Goal: Answer question/provide support: Share knowledge or assist other users

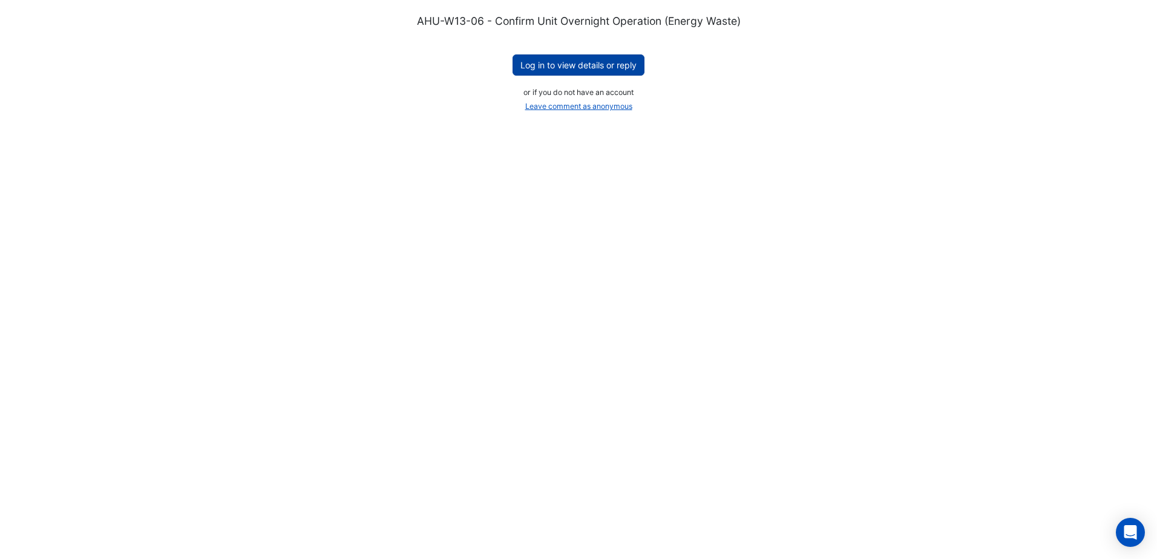
click at [605, 61] on button "Log in to view details or reply" at bounding box center [579, 64] width 132 height 21
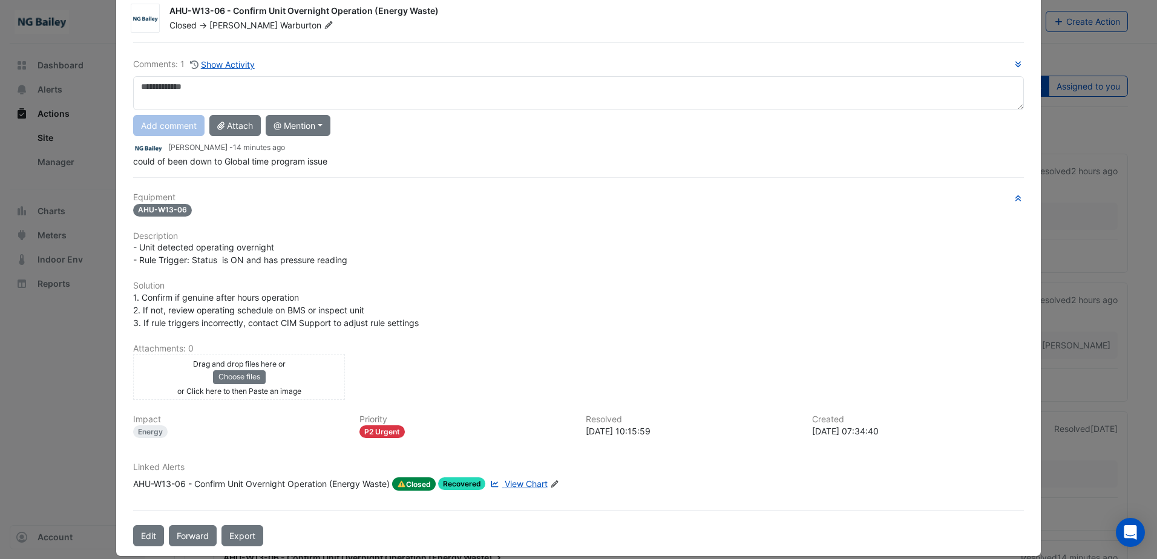
scroll to position [43, 0]
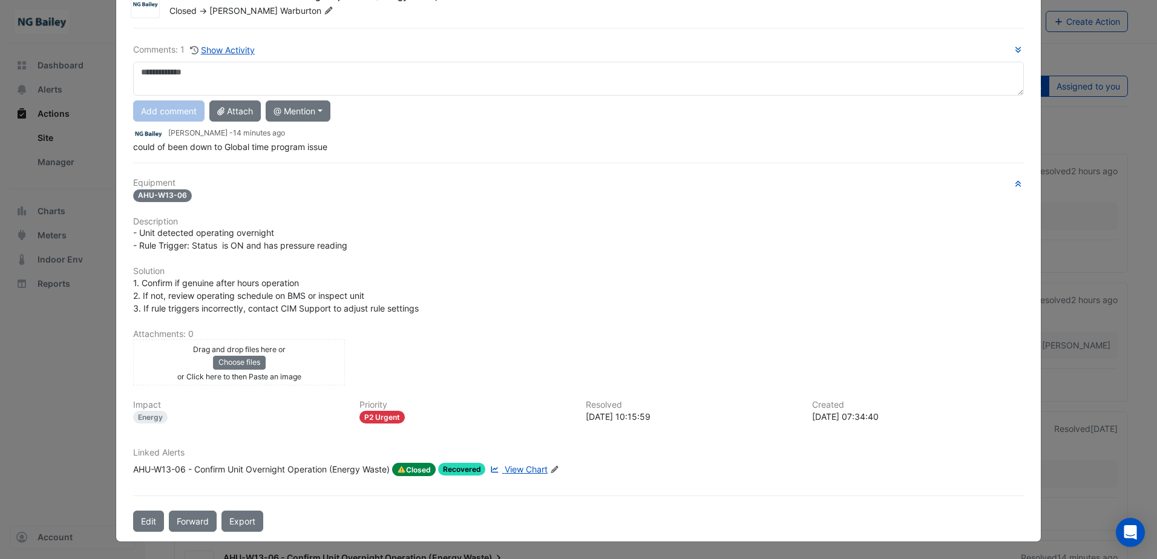
click at [514, 472] on span "View Chart" at bounding box center [526, 469] width 43 height 10
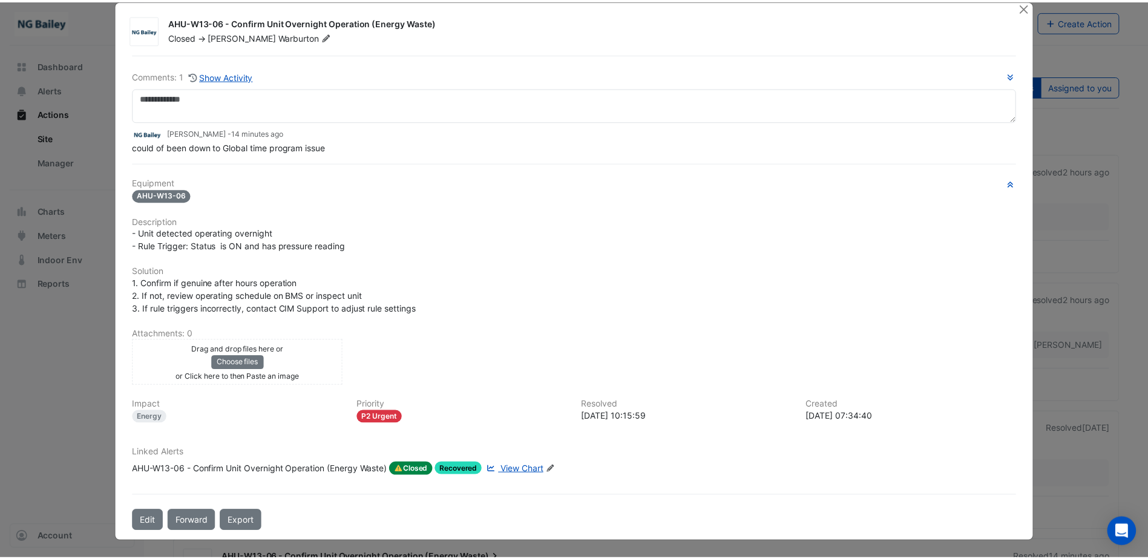
scroll to position [0, 0]
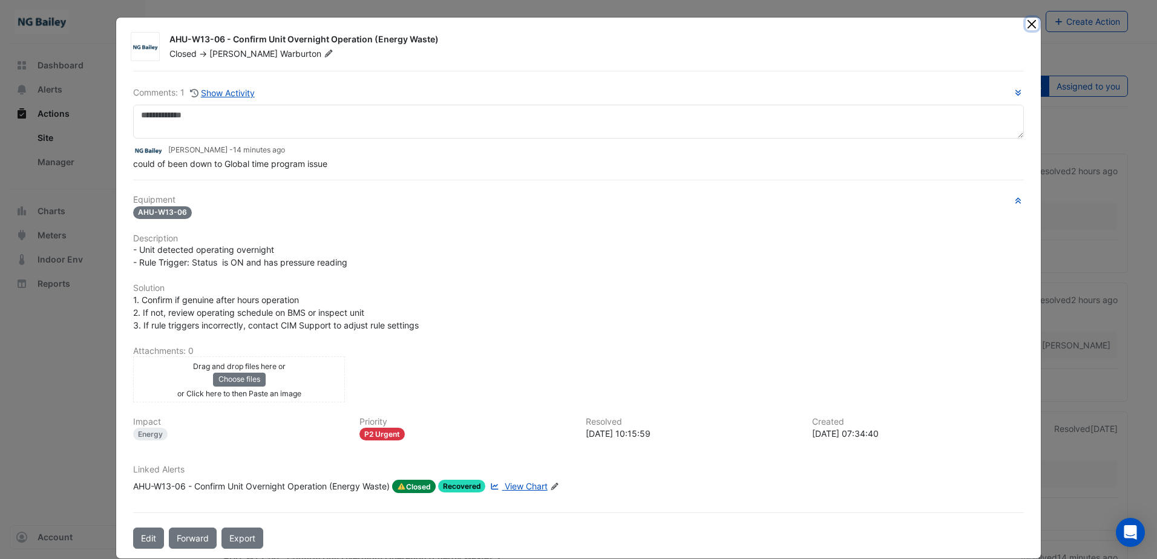
click at [1028, 27] on button "Close" at bounding box center [1032, 24] width 13 height 13
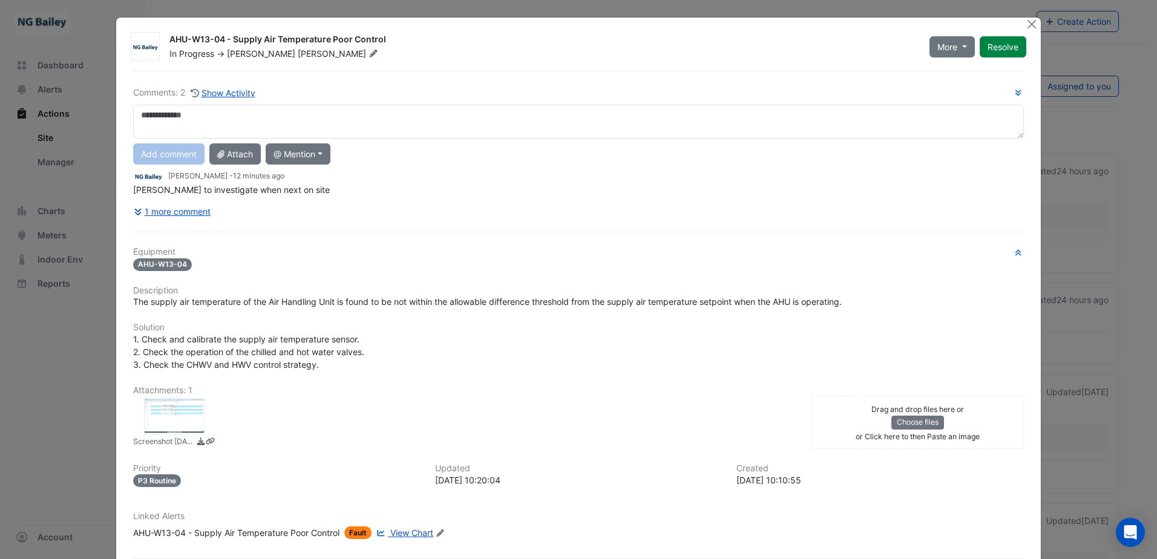
scroll to position [63, 0]
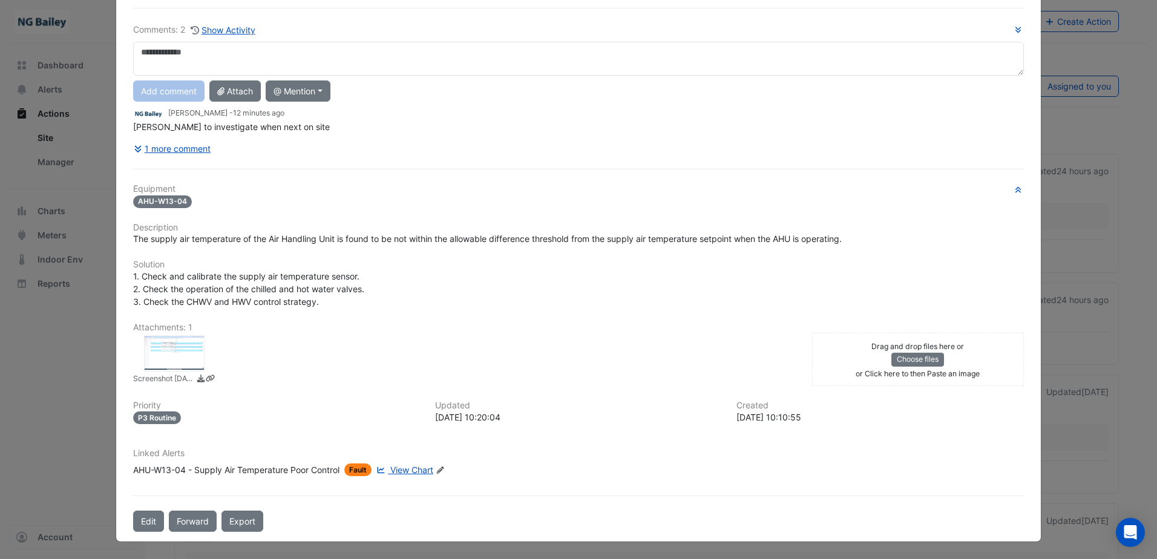
click at [402, 470] on span "View Chart" at bounding box center [411, 470] width 43 height 10
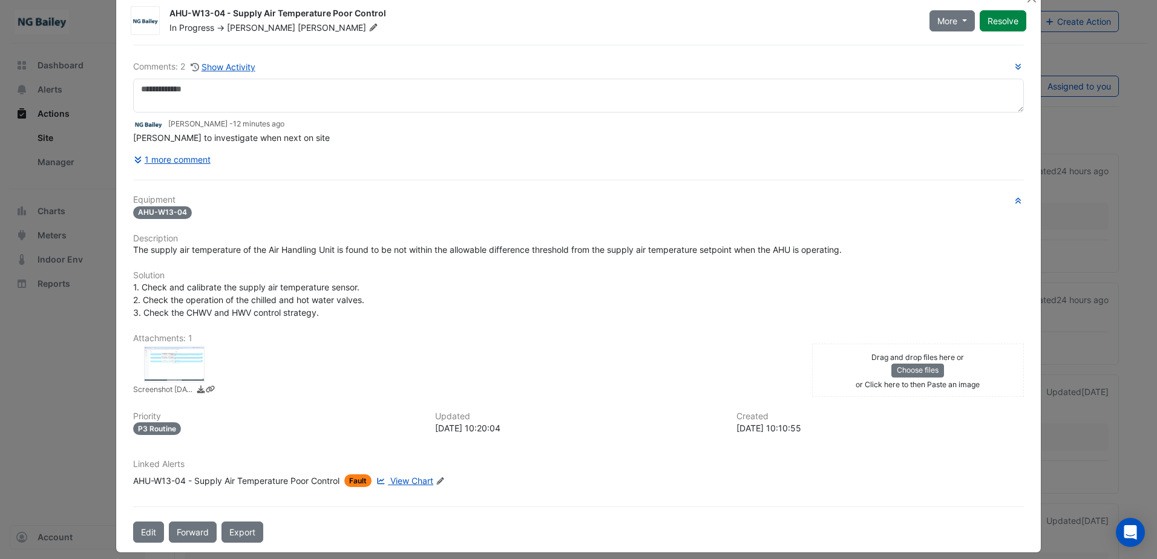
scroll to position [37, 0]
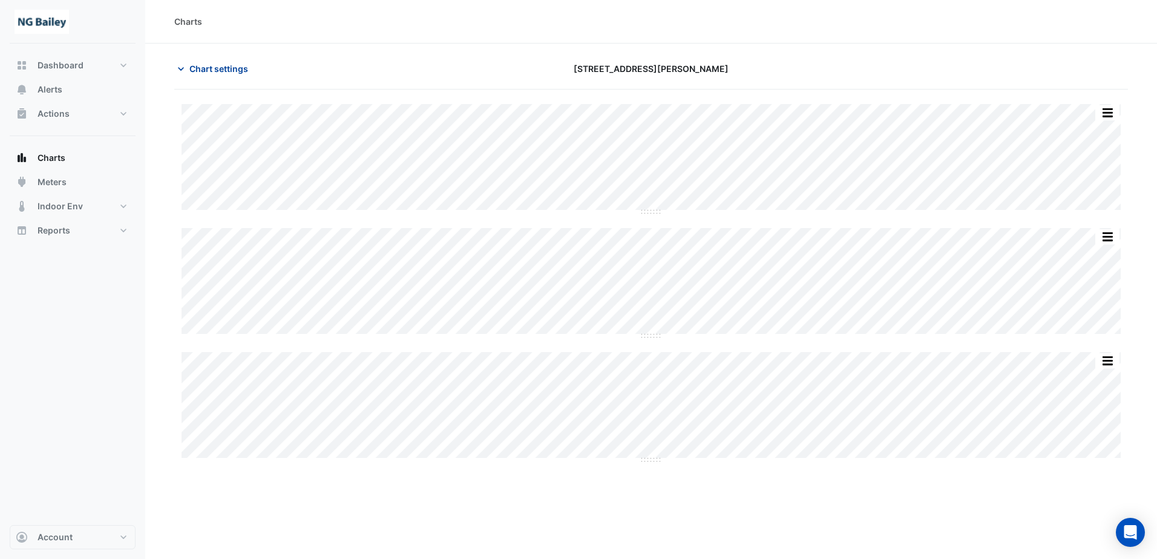
click at [182, 73] on icon "button" at bounding box center [181, 69] width 12 height 12
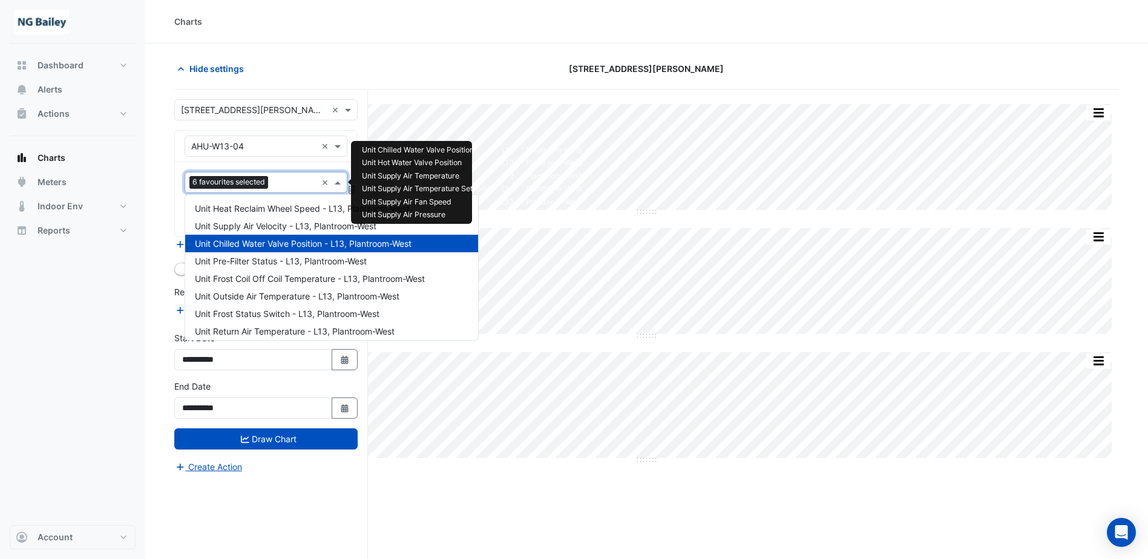
click at [289, 186] on input "text" at bounding box center [295, 183] width 44 height 13
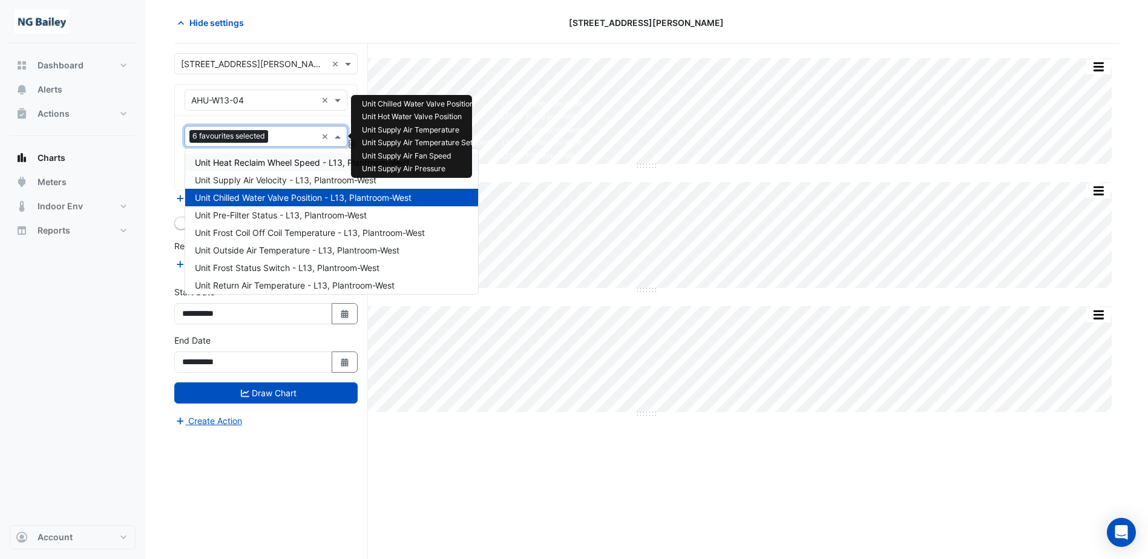
click at [287, 105] on input "text" at bounding box center [253, 100] width 125 height 13
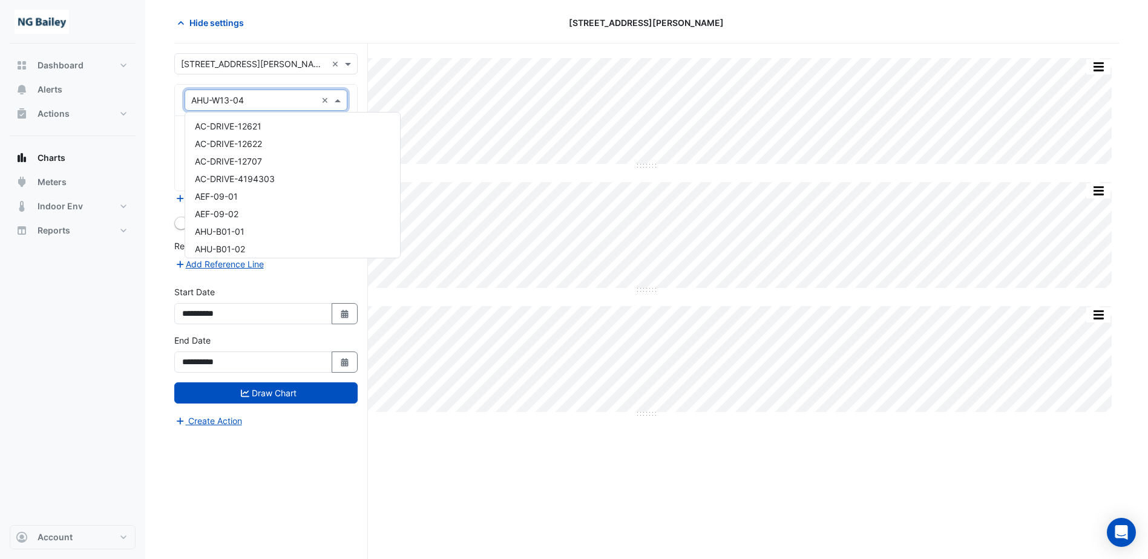
scroll to position [356, 0]
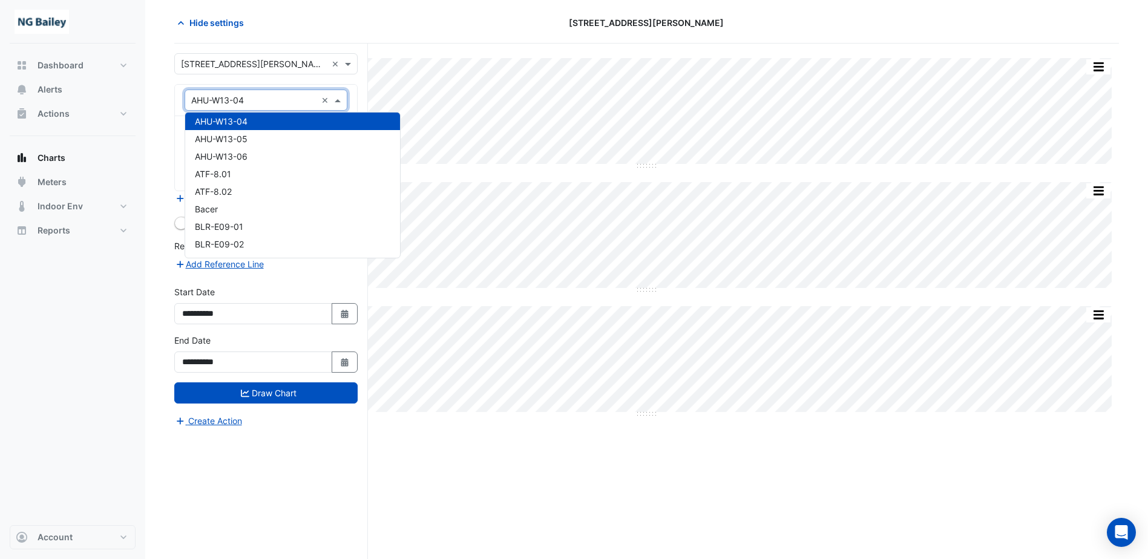
click at [287, 105] on input "text" at bounding box center [253, 100] width 125 height 13
click at [364, 102] on div "**********" at bounding box center [271, 302] width 194 height 516
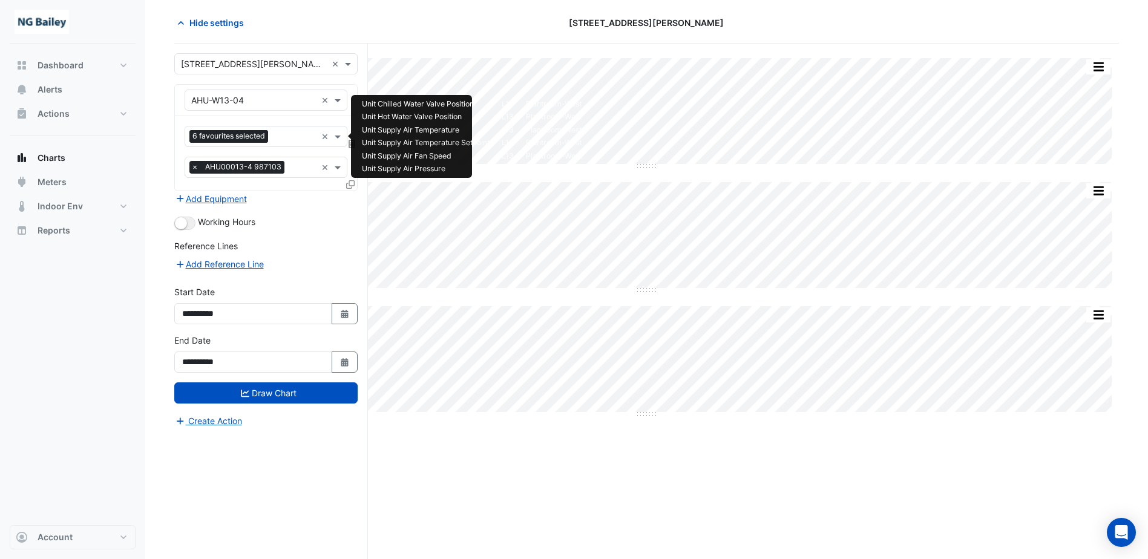
click at [289, 139] on input "text" at bounding box center [295, 137] width 44 height 13
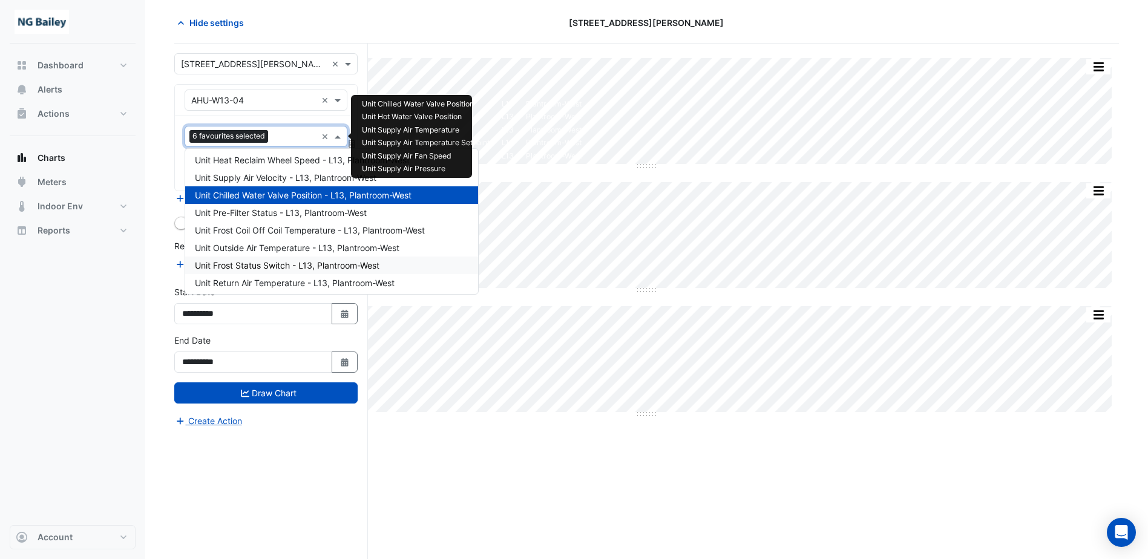
scroll to position [0, 0]
click at [285, 133] on input "text" at bounding box center [295, 137] width 44 height 13
click at [288, 87] on div "Equipment × AHU-W13-04 ×" at bounding box center [266, 100] width 182 height 31
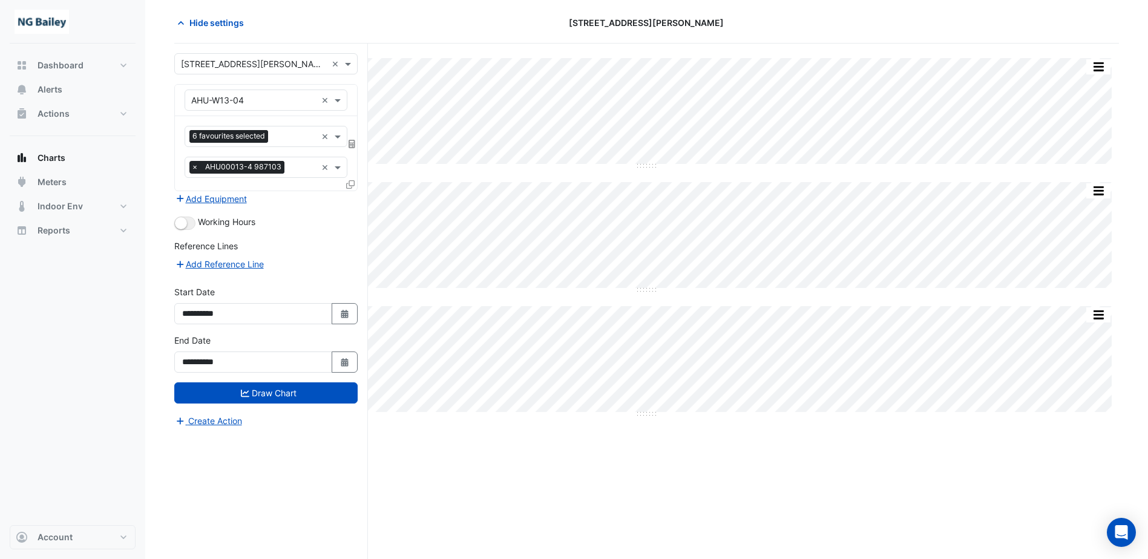
click at [287, 103] on input "text" at bounding box center [253, 100] width 125 height 13
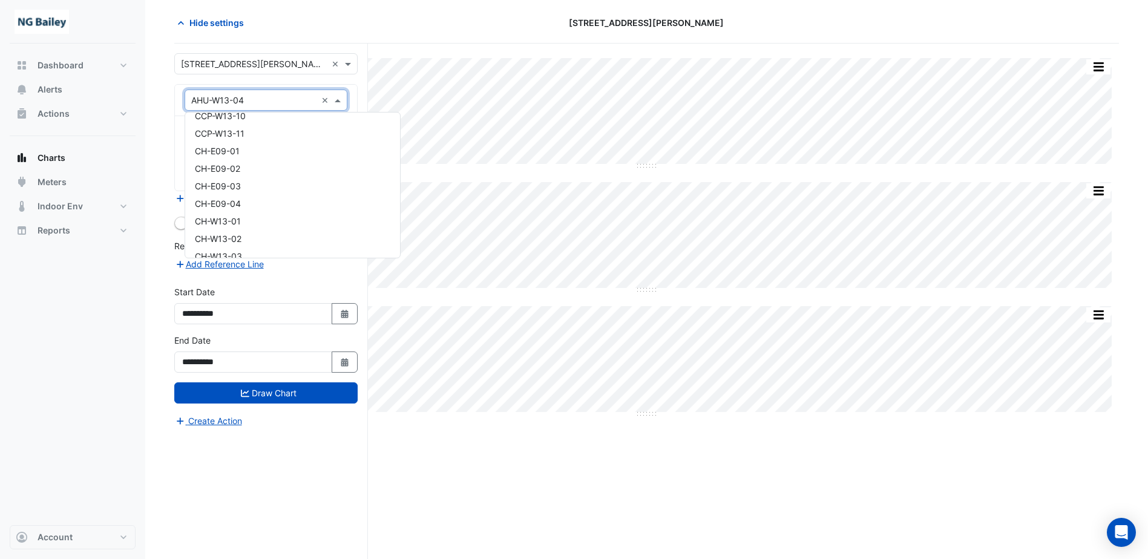
scroll to position [840, 0]
click at [278, 98] on input "text" at bounding box center [253, 100] width 125 height 13
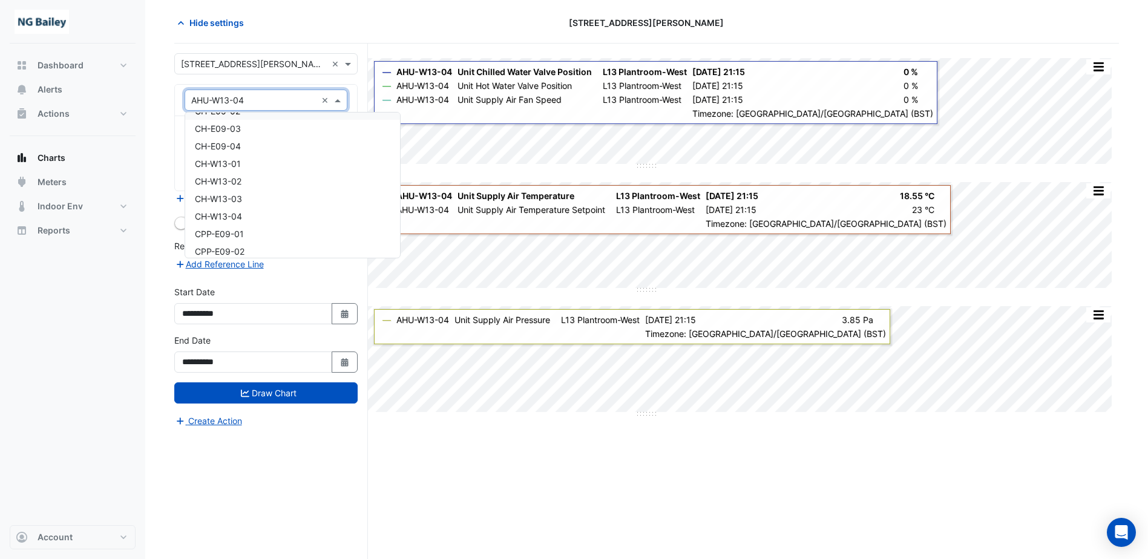
click at [367, 96] on div "**********" at bounding box center [271, 302] width 194 height 516
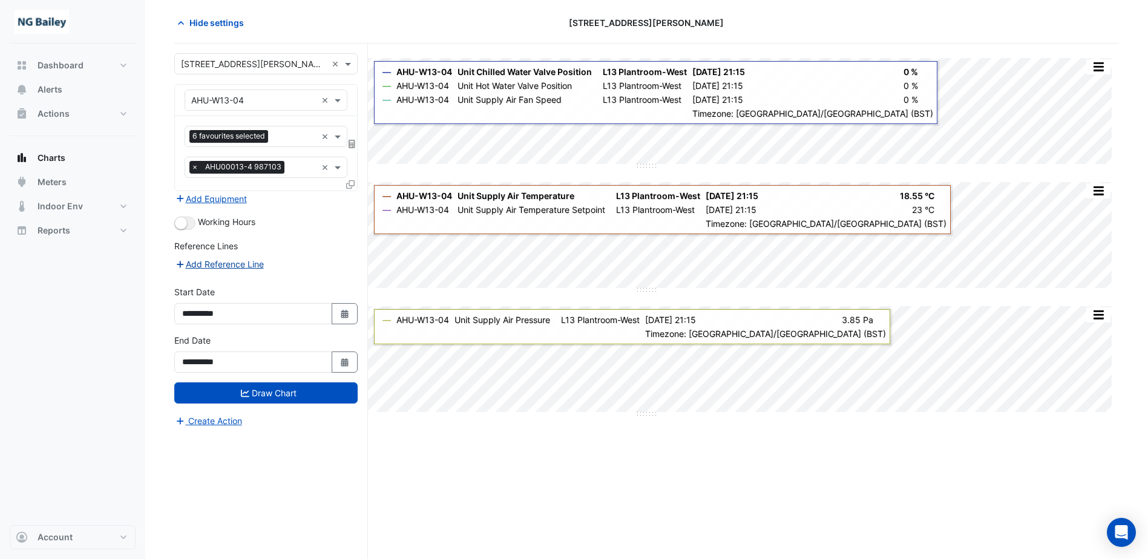
click at [220, 258] on button "Add Reference Line" at bounding box center [219, 264] width 90 height 14
select select "*"
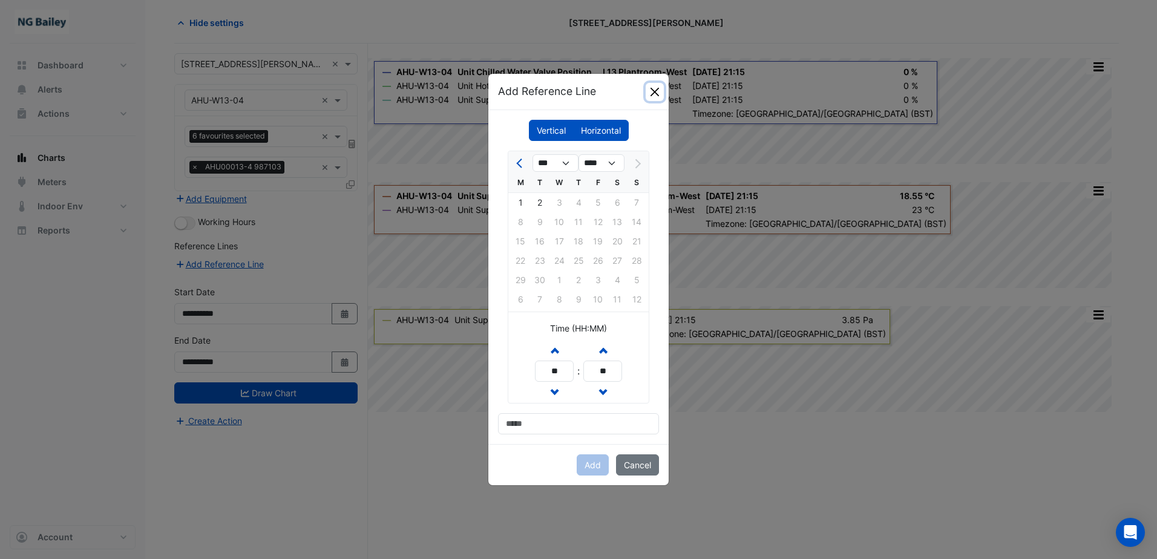
click at [650, 97] on button "Close" at bounding box center [655, 92] width 18 height 18
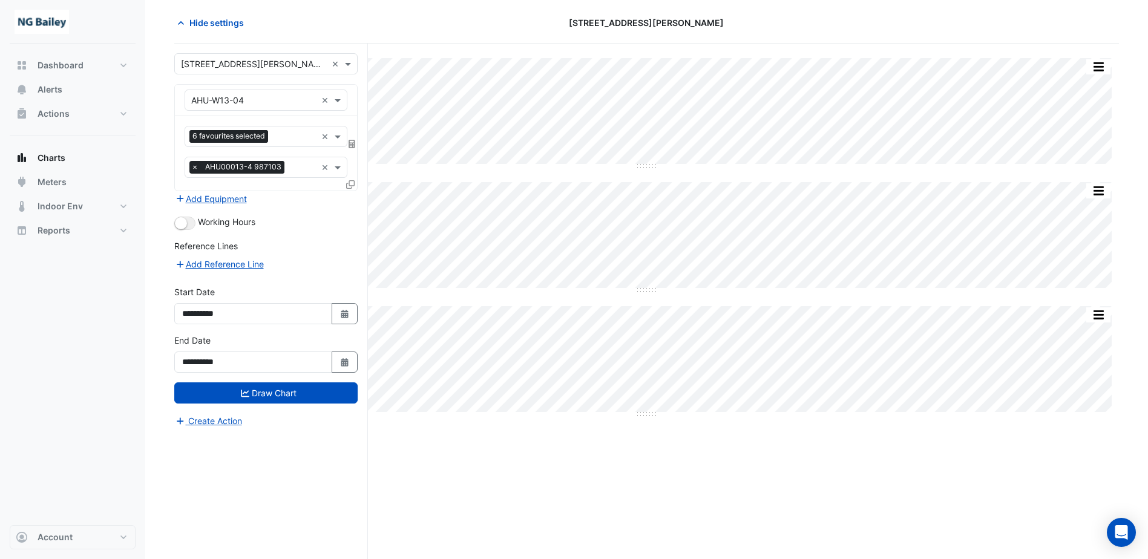
click at [274, 66] on input "text" at bounding box center [254, 64] width 146 height 13
click at [149, 154] on section "Hide settings 3 Hardman Street Split All Split None Print Save as JPEG Save as …" at bounding box center [646, 279] width 1003 height 562
click at [234, 199] on button "Add Equipment" at bounding box center [210, 199] width 73 height 14
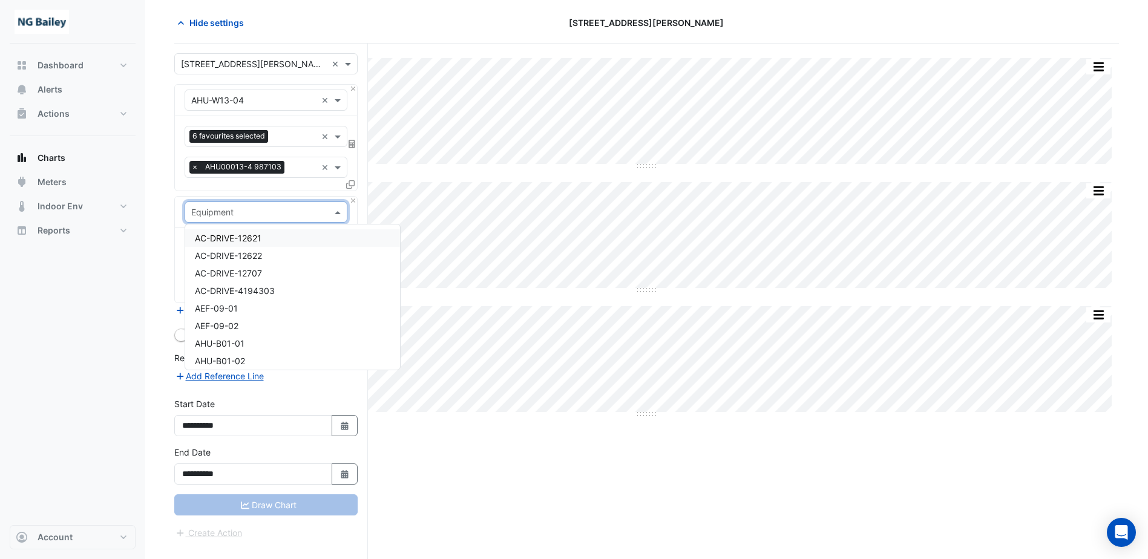
click at [234, 212] on input "text" at bounding box center [253, 212] width 125 height 13
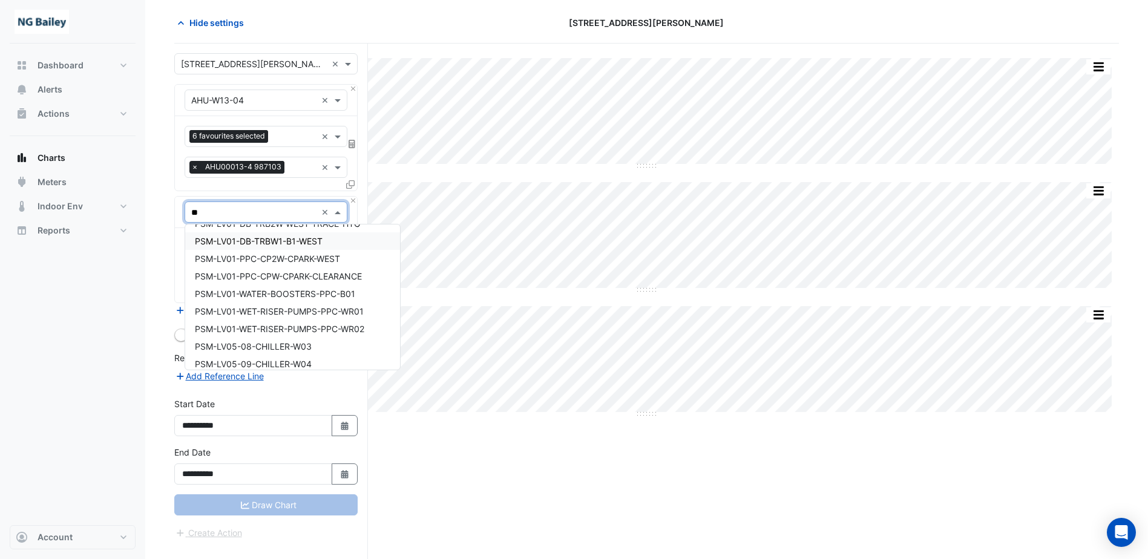
scroll to position [58, 0]
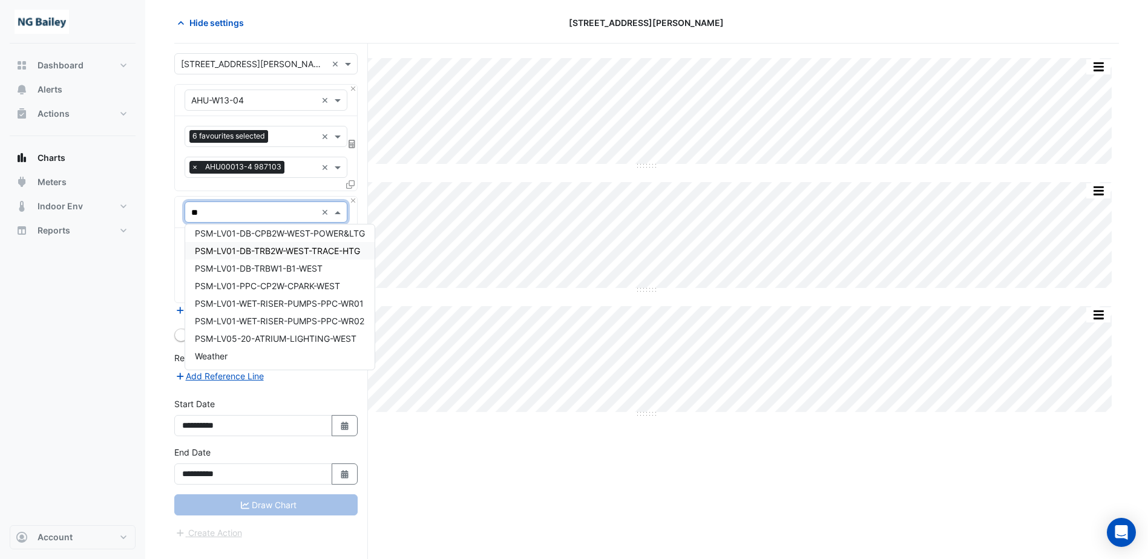
type input "***"
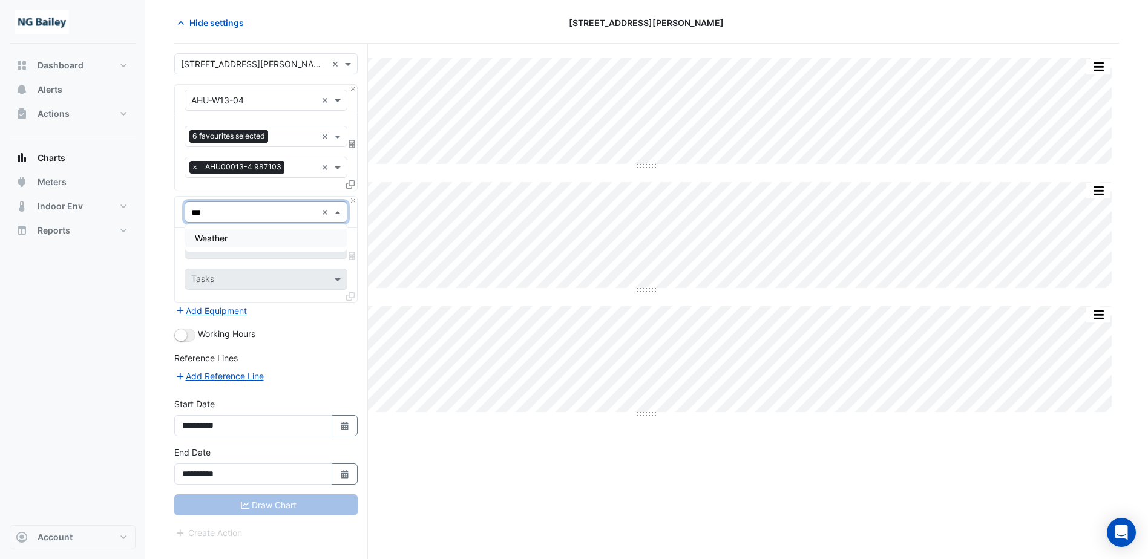
click at [265, 243] on div "Weather" at bounding box center [266, 238] width 162 height 18
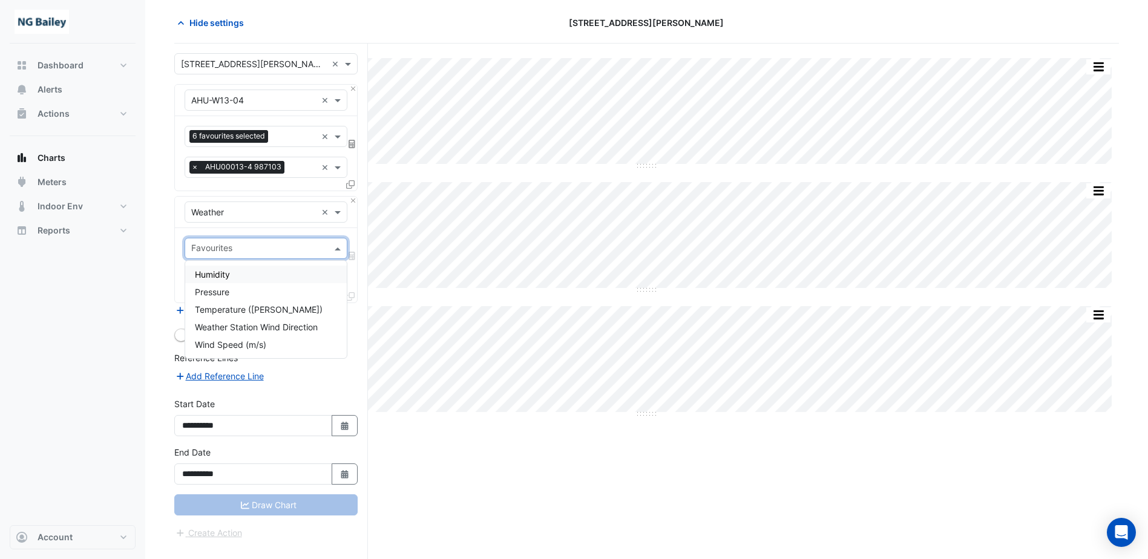
click at [260, 255] on input "text" at bounding box center [259, 249] width 136 height 13
click at [249, 309] on span "Temperature (Celcius)" at bounding box center [259, 309] width 128 height 10
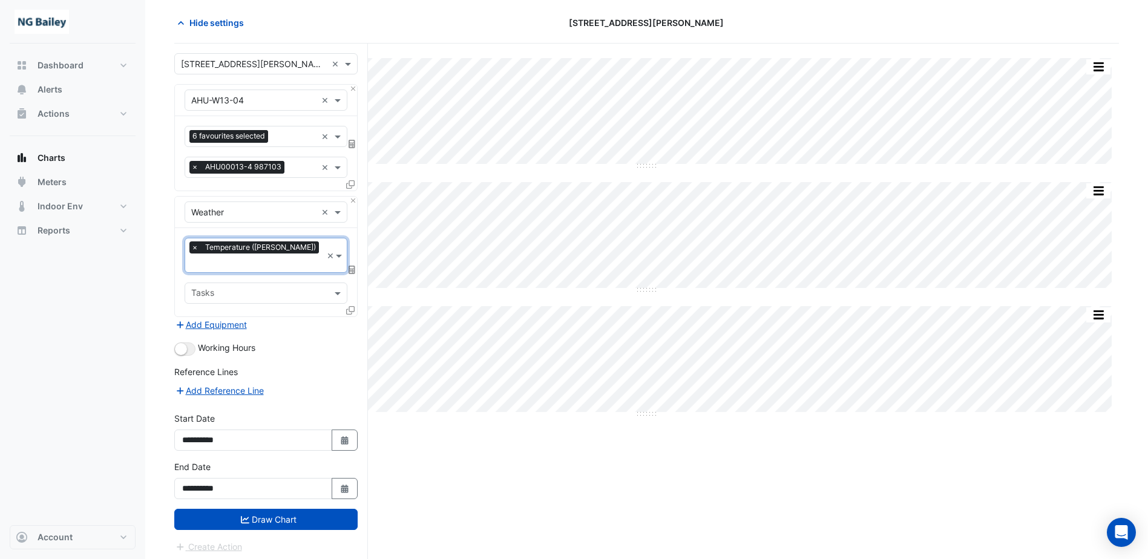
click at [248, 288] on input "text" at bounding box center [259, 294] width 136 height 13
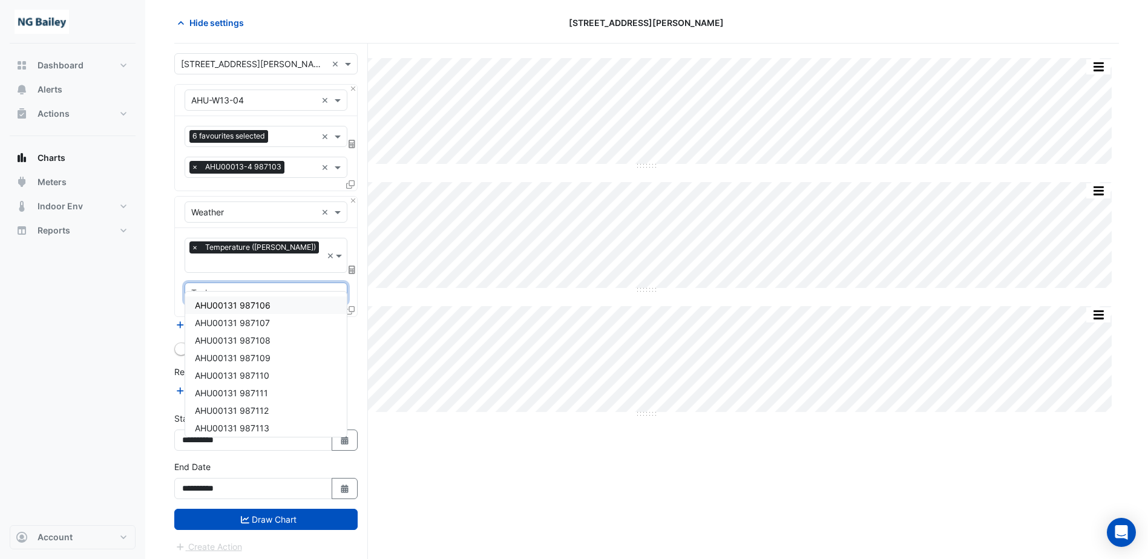
click at [248, 288] on input "text" at bounding box center [259, 294] width 136 height 13
click at [133, 292] on div "Dashboard Portfolio Ratings Performance Alerts Actions Site Manager Charts" at bounding box center [73, 285] width 126 height 482
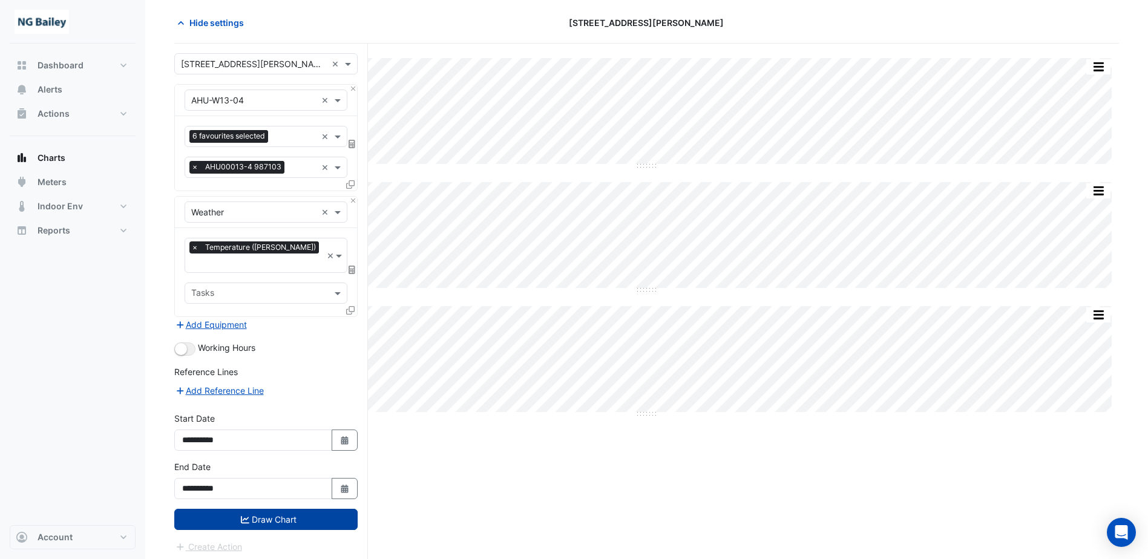
click at [279, 511] on button "Draw Chart" at bounding box center [265, 519] width 183 height 21
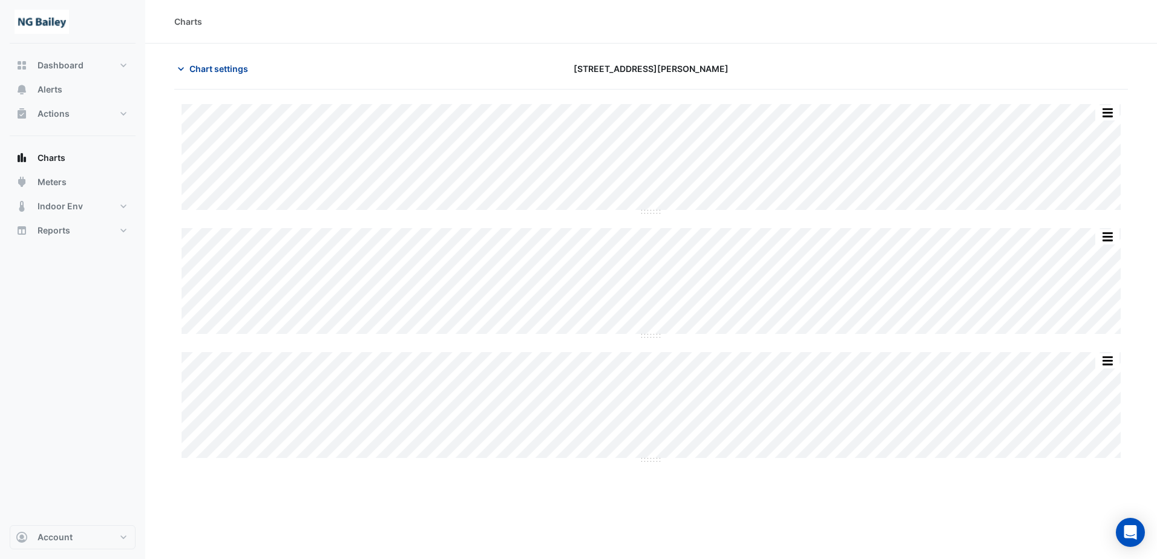
click at [182, 65] on icon "button" at bounding box center [181, 69] width 12 height 12
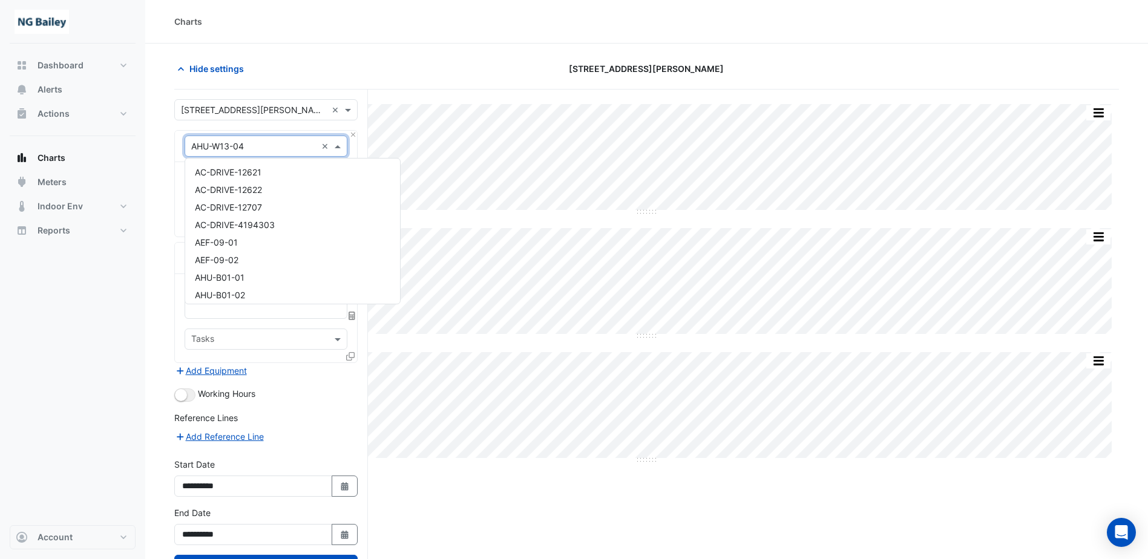
click at [275, 147] on input "text" at bounding box center [253, 146] width 125 height 13
click at [228, 203] on span "Weather" at bounding box center [211, 202] width 33 height 10
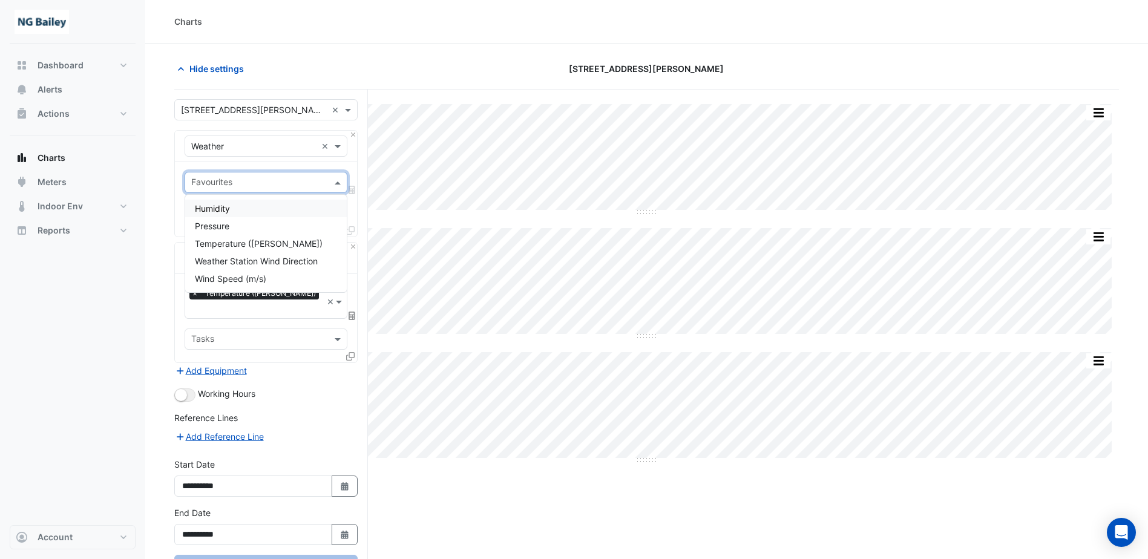
click at [227, 189] on div at bounding box center [257, 184] width 137 height 16
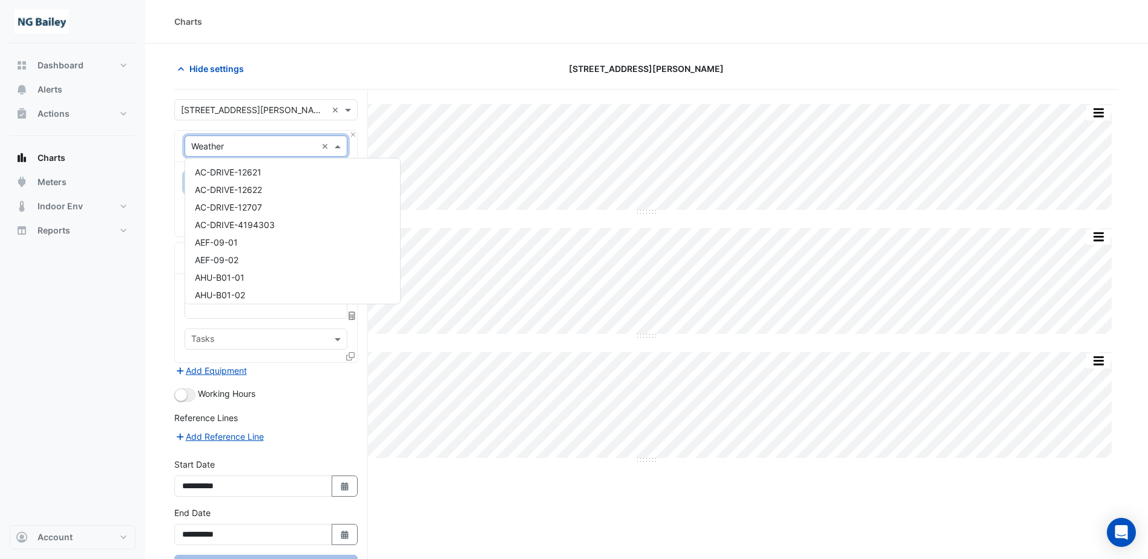
click at [252, 154] on div "Equipment × Weather ×" at bounding box center [266, 146] width 163 height 21
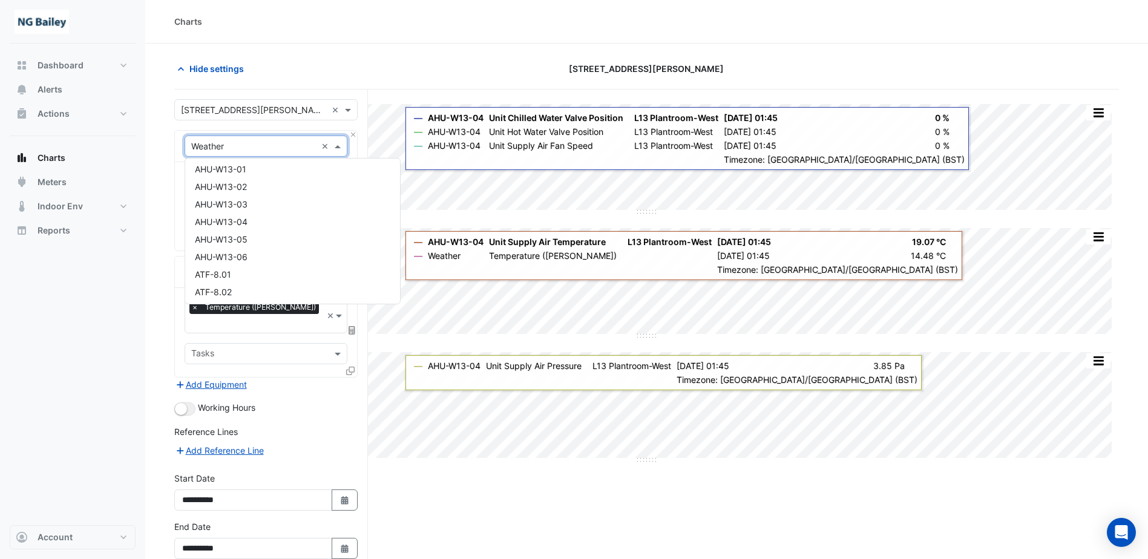
scroll to position [303, 0]
click at [257, 220] on div "AHU-W13-04" at bounding box center [292, 221] width 215 height 18
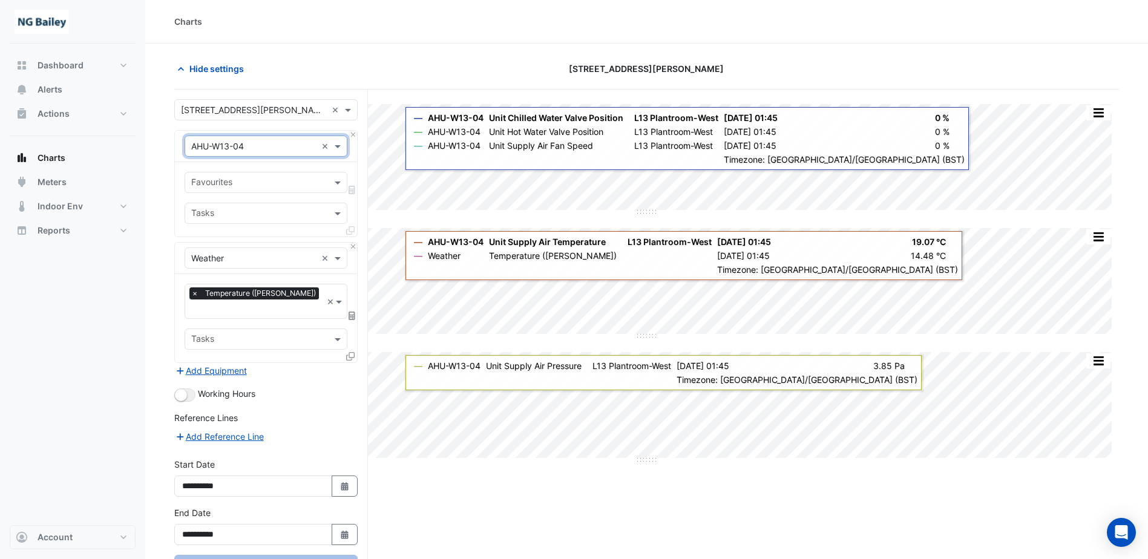
click at [257, 188] on input "text" at bounding box center [259, 183] width 136 height 13
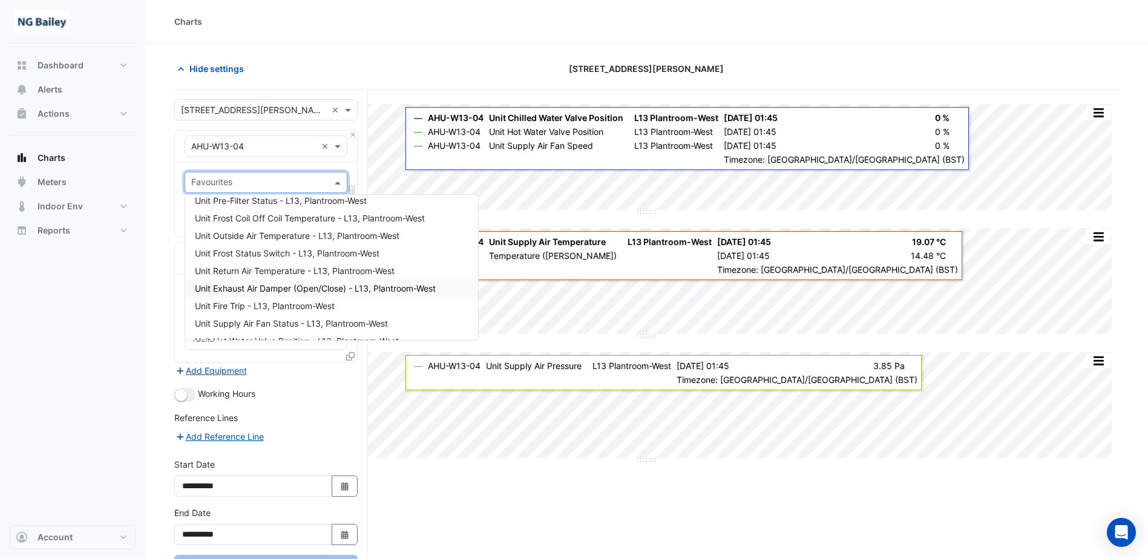
scroll to position [0, 0]
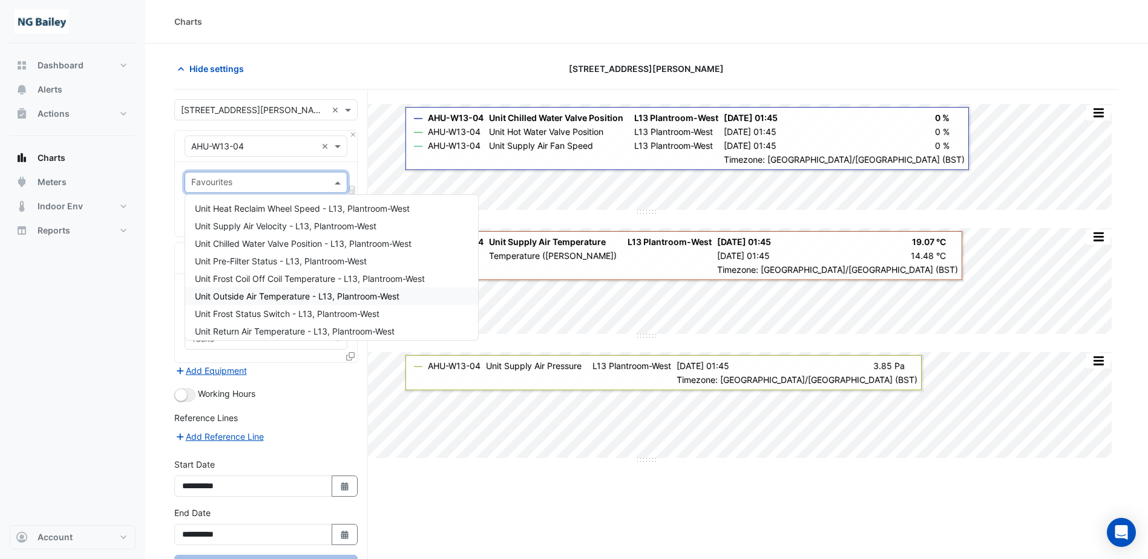
click at [251, 300] on span "Unit Outside Air Temperature - L13, Plantroom-West" at bounding box center [297, 296] width 205 height 10
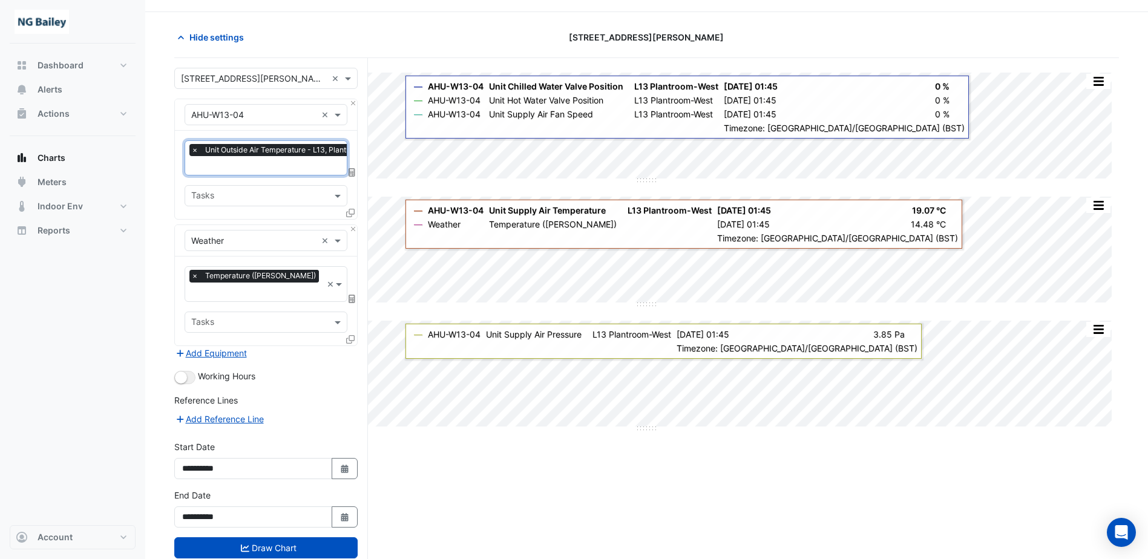
scroll to position [49, 0]
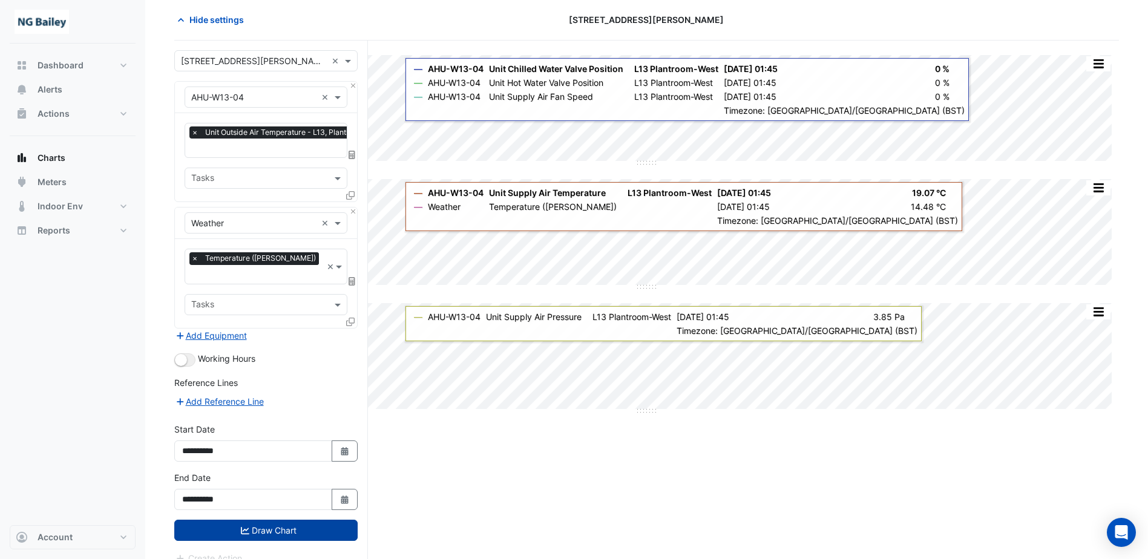
click at [244, 527] on icon "submit" at bounding box center [245, 530] width 8 height 7
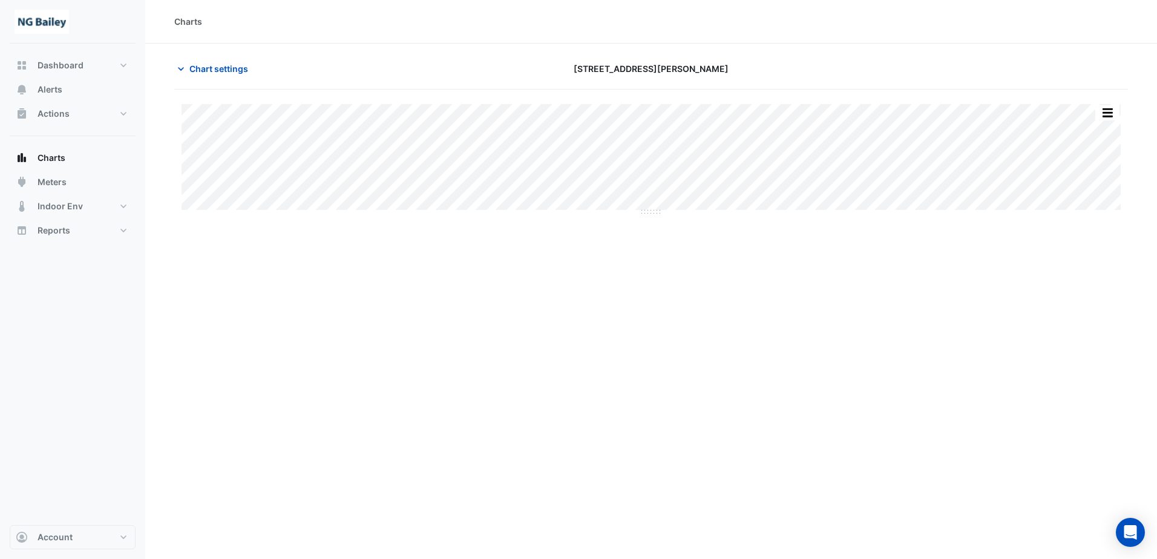
click at [890, 261] on div "Charts Chart settings 3 Hardman Street Split by Equip Split All Split None Prin…" at bounding box center [651, 279] width 1012 height 559
click at [179, 73] on icon "button" at bounding box center [181, 69] width 12 height 12
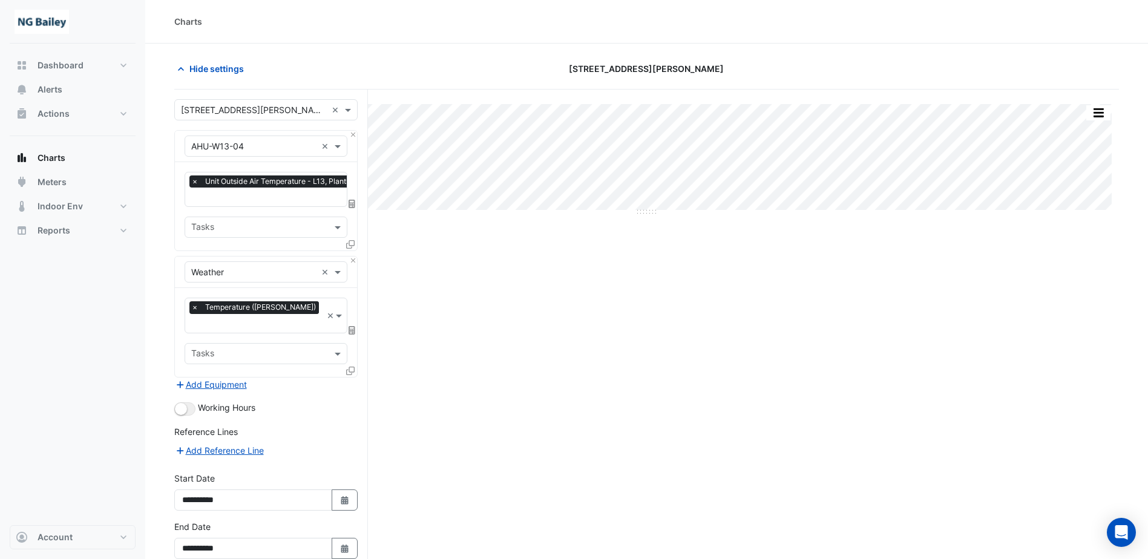
click at [479, 298] on div "Split by Equip Split All Split None Print Save as JPEG Save as PNG Pivot Data T…" at bounding box center [646, 357] width 945 height 534
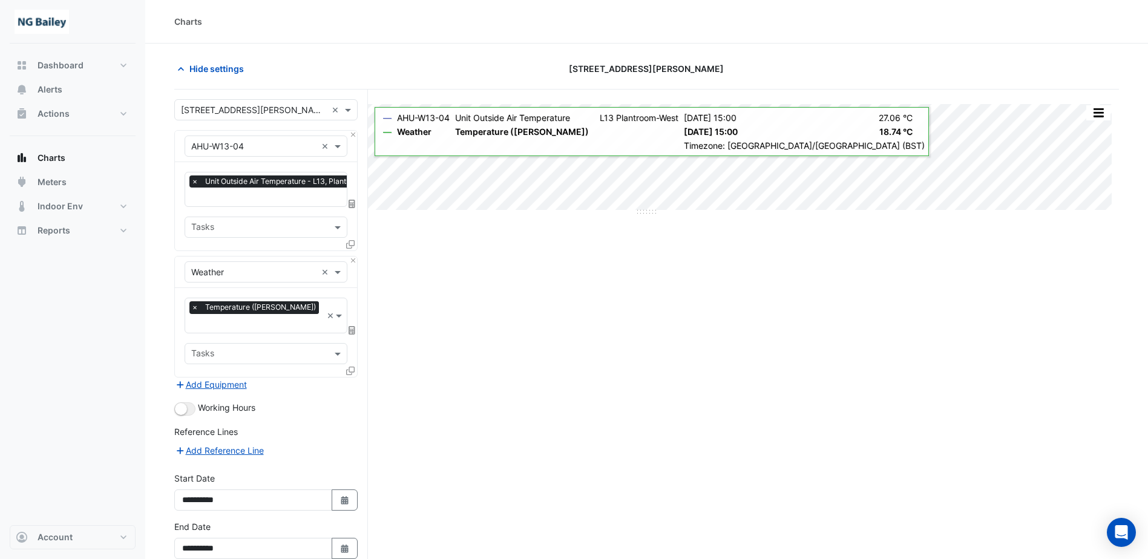
click at [414, 60] on div "Hide settings" at bounding box center [327, 68] width 320 height 21
click at [193, 70] on span "Hide settings" at bounding box center [216, 68] width 54 height 13
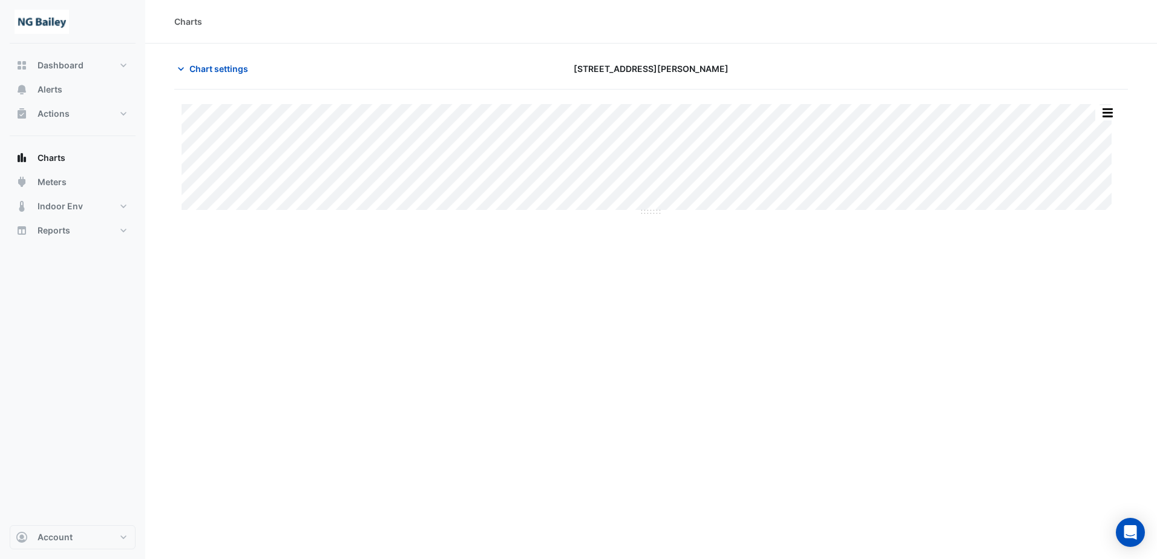
click at [375, 242] on div "Charts Chart settings 3 Hardman Street Split by Equip Split All Split None Prin…" at bounding box center [651, 279] width 1012 height 559
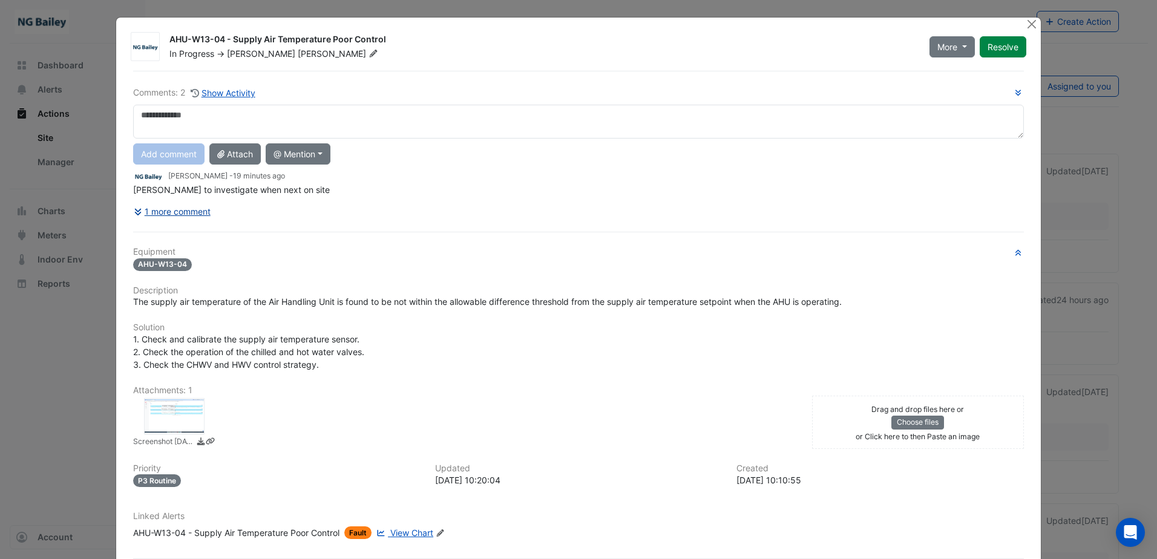
click at [156, 217] on button "1 more comment" at bounding box center [172, 211] width 78 height 21
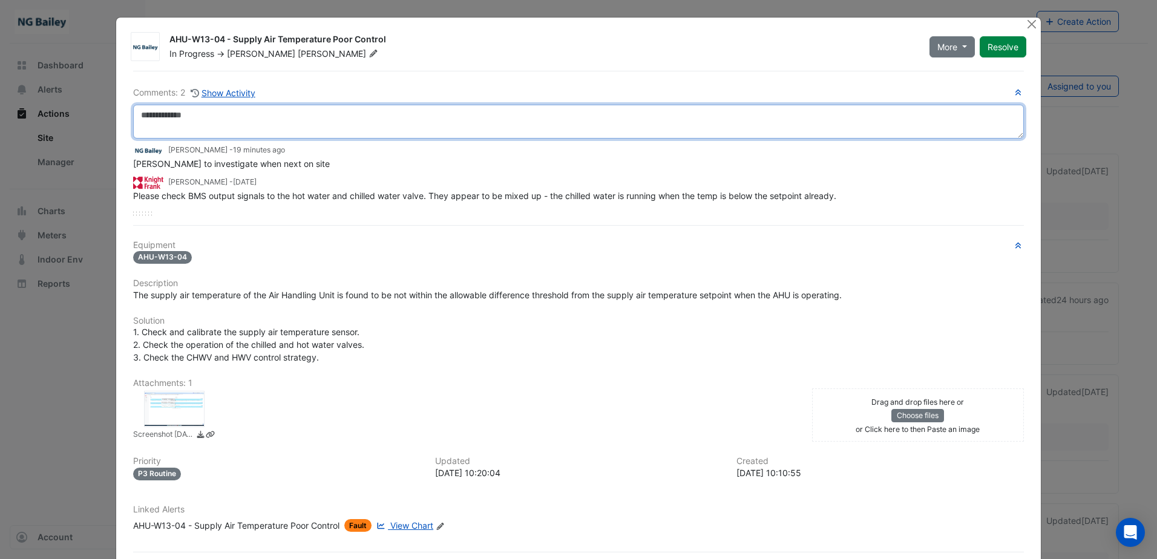
click at [204, 111] on textarea at bounding box center [578, 122] width 891 height 34
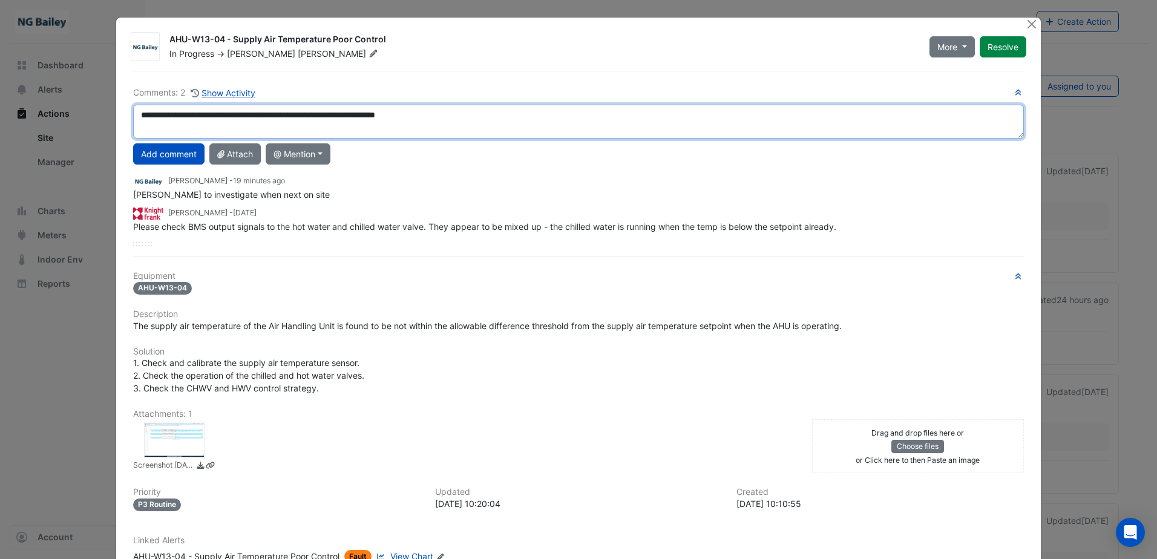
drag, startPoint x: 369, startPoint y: 116, endPoint x: 326, endPoint y: 122, distance: 43.4
click at [326, 122] on textarea "**********" at bounding box center [578, 122] width 891 height 34
click at [430, 116] on textarea "**********" at bounding box center [578, 122] width 891 height 34
click at [606, 117] on textarea "**********" at bounding box center [578, 122] width 891 height 34
click at [322, 128] on textarea "**********" at bounding box center [578, 122] width 891 height 34
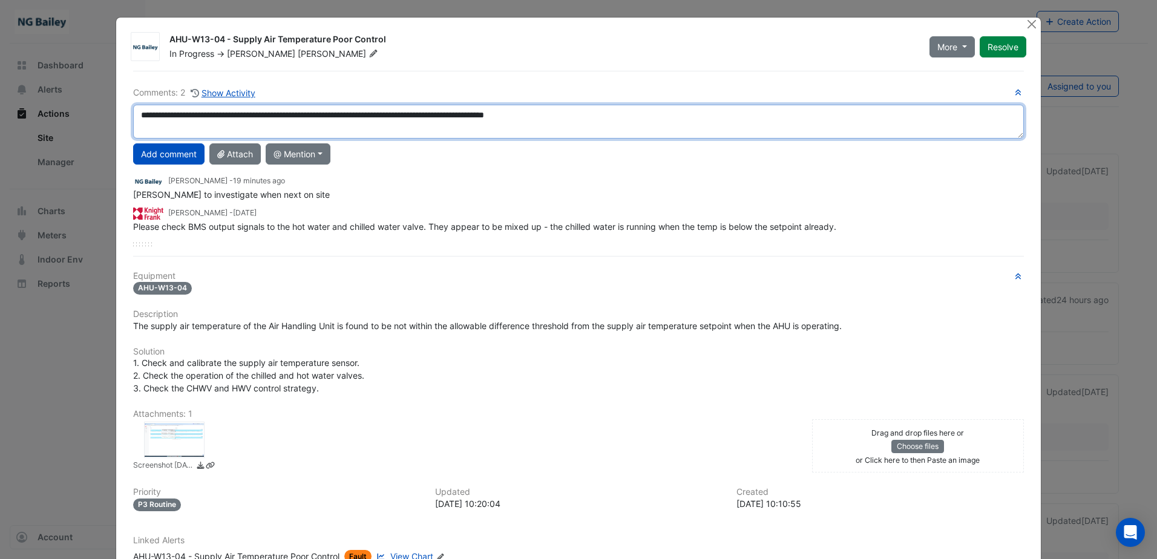
click at [609, 116] on textarea "**********" at bounding box center [578, 122] width 891 height 34
click at [611, 116] on textarea "**********" at bounding box center [578, 122] width 891 height 34
click at [288, 120] on textarea "**********" at bounding box center [578, 122] width 891 height 34
click at [640, 116] on textarea "**********" at bounding box center [578, 122] width 891 height 34
click at [685, 113] on textarea "**********" at bounding box center [578, 122] width 891 height 34
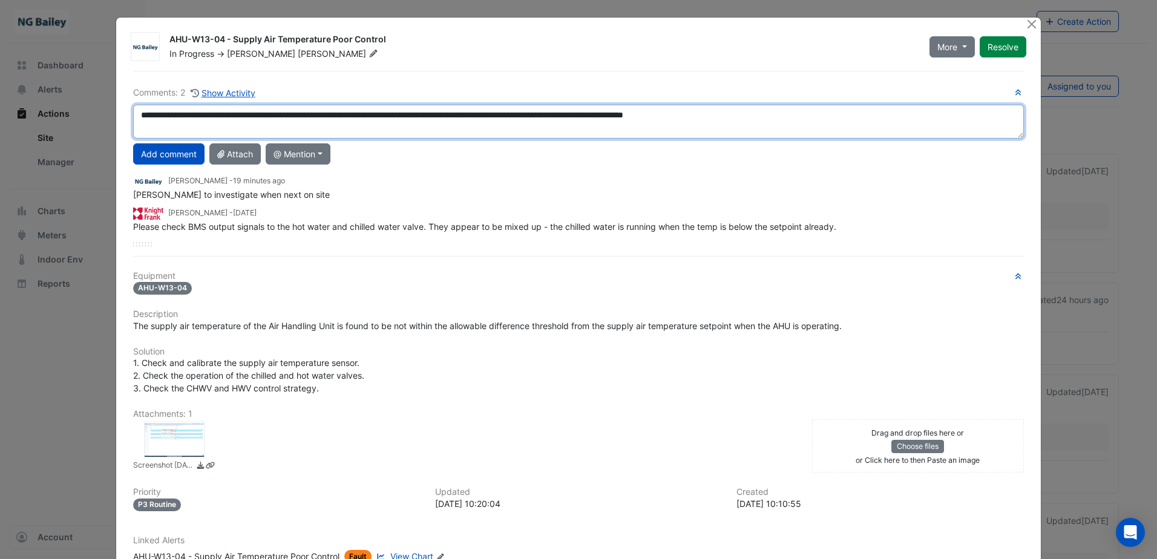
click at [818, 115] on textarea "**********" at bounding box center [578, 122] width 891 height 34
click at [688, 128] on textarea "**********" at bounding box center [578, 122] width 891 height 34
click at [882, 120] on textarea "**********" at bounding box center [578, 122] width 891 height 34
paste textarea "**********"
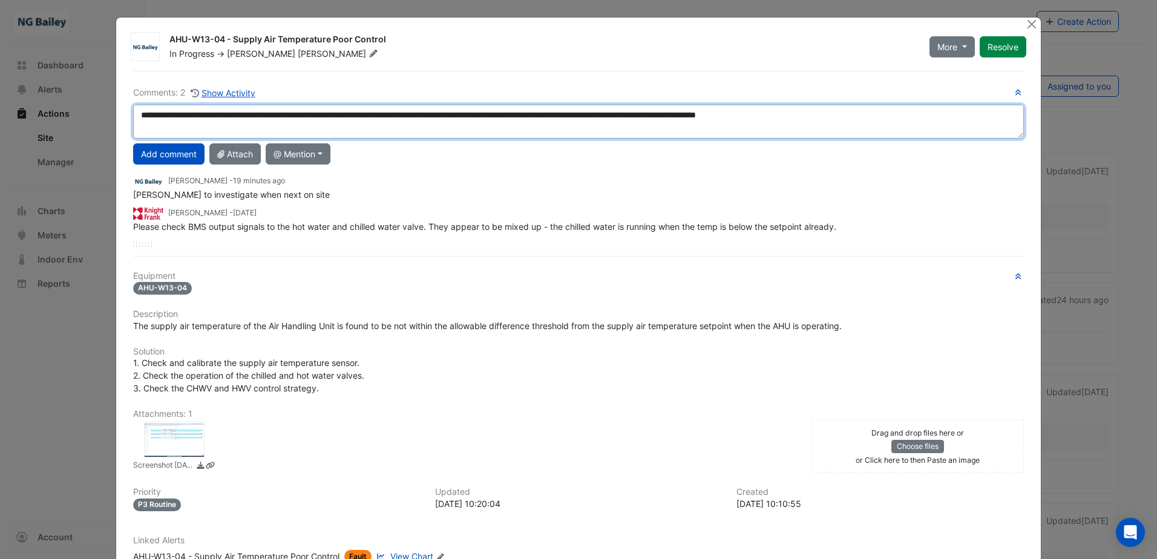
scroll to position [25, 0]
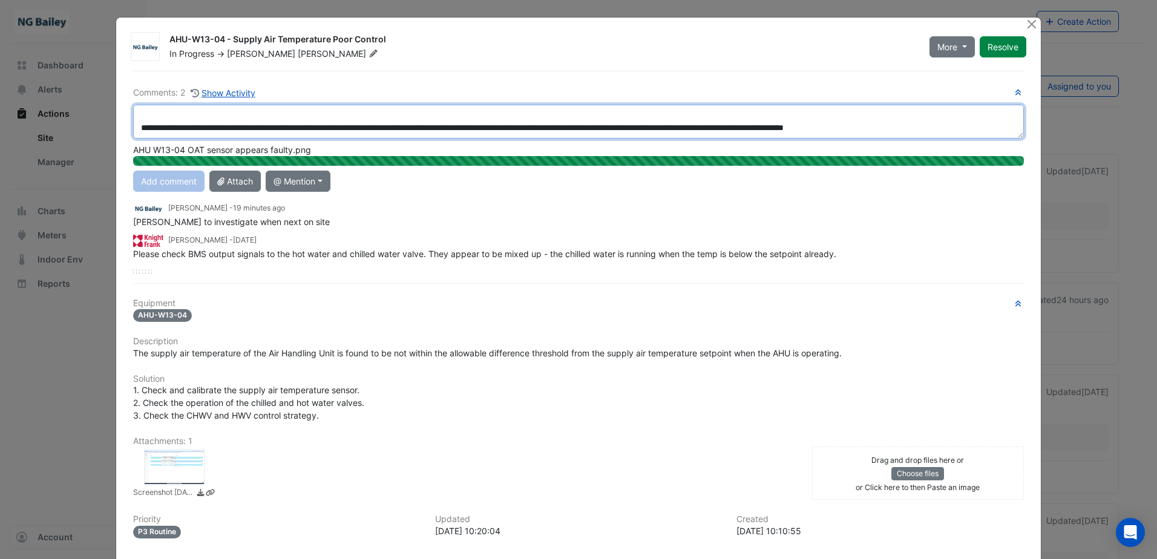
click at [302, 131] on textarea "**********" at bounding box center [578, 122] width 891 height 34
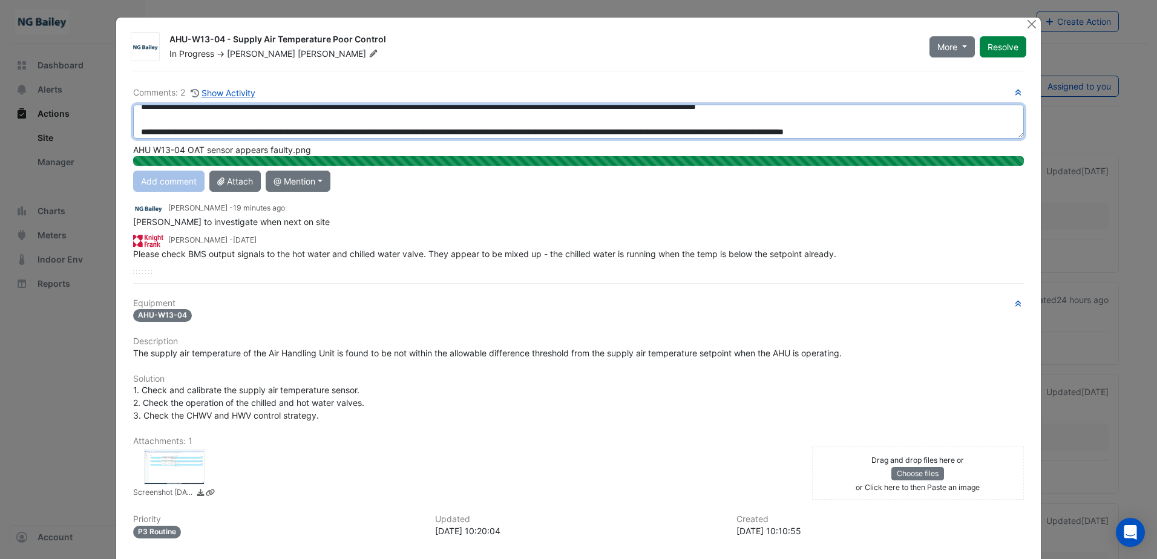
scroll to position [0, 0]
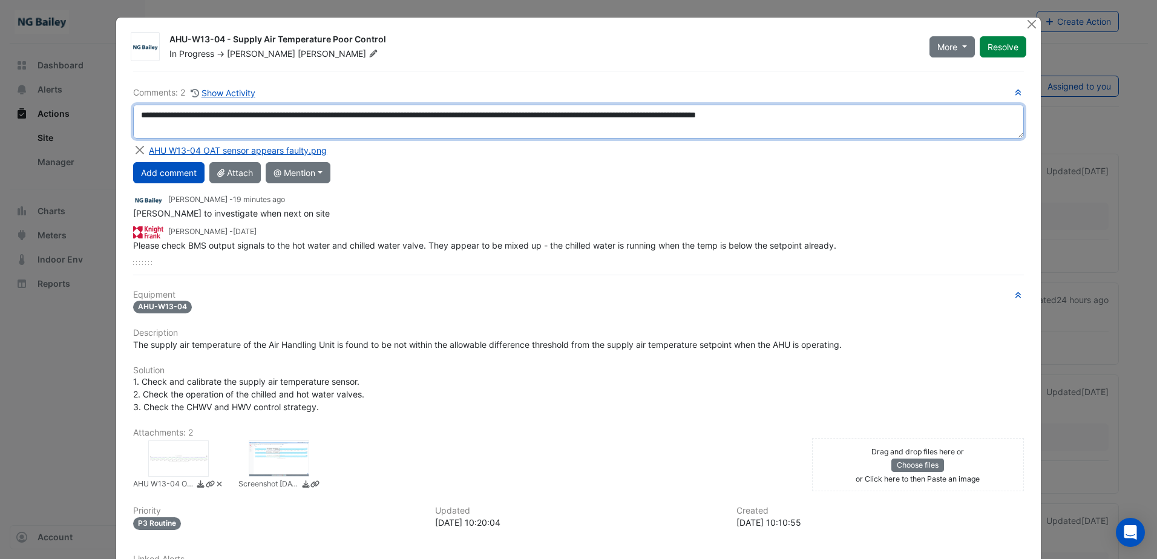
click at [879, 117] on textarea "**********" at bounding box center [578, 122] width 891 height 34
click at [881, 118] on textarea "**********" at bounding box center [578, 122] width 891 height 34
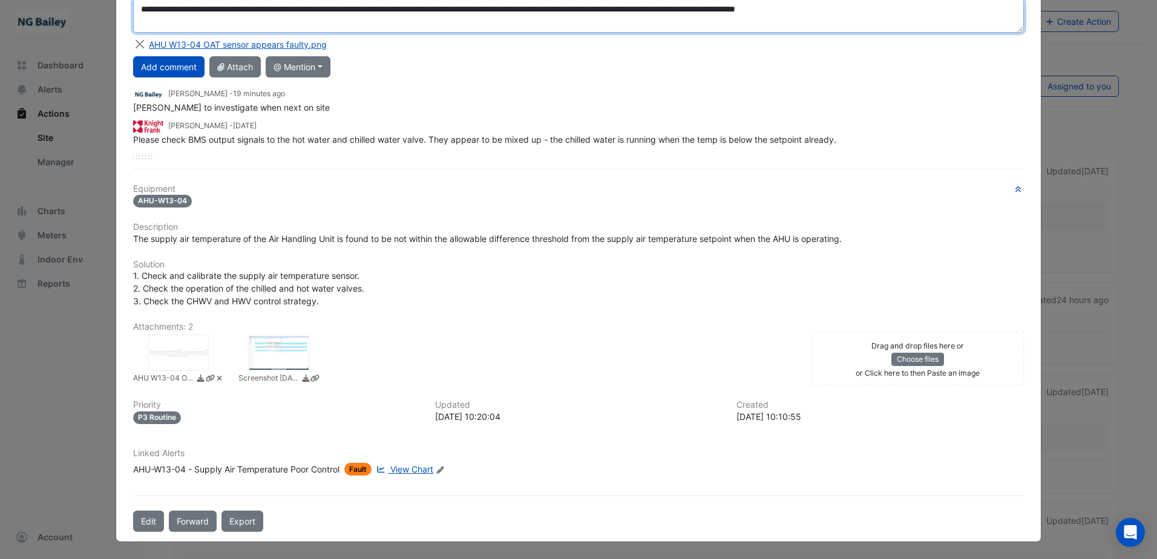
type textarea "**********"
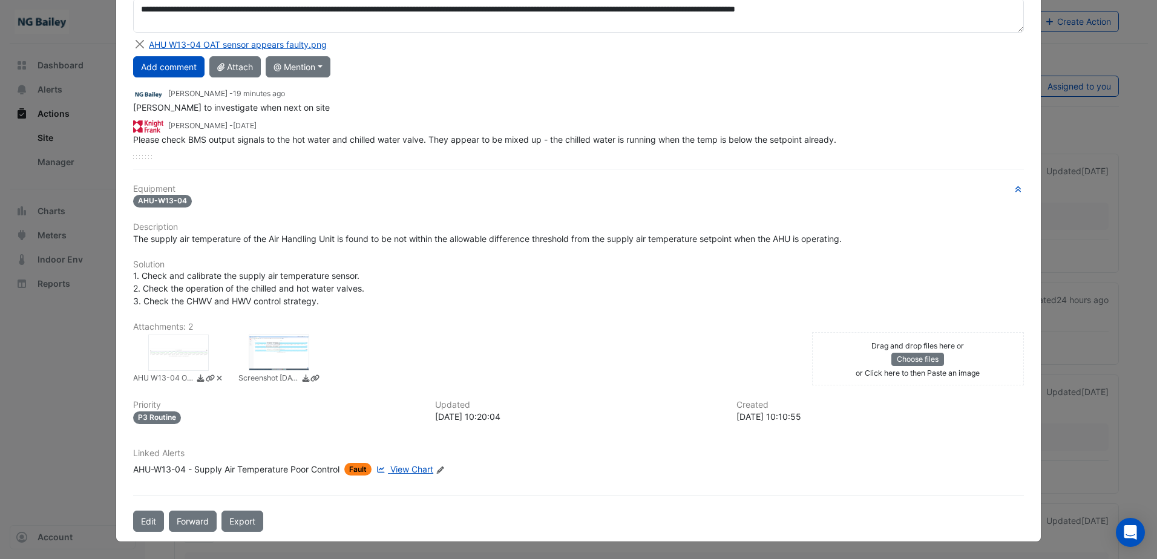
click at [275, 347] on div at bounding box center [279, 353] width 61 height 36
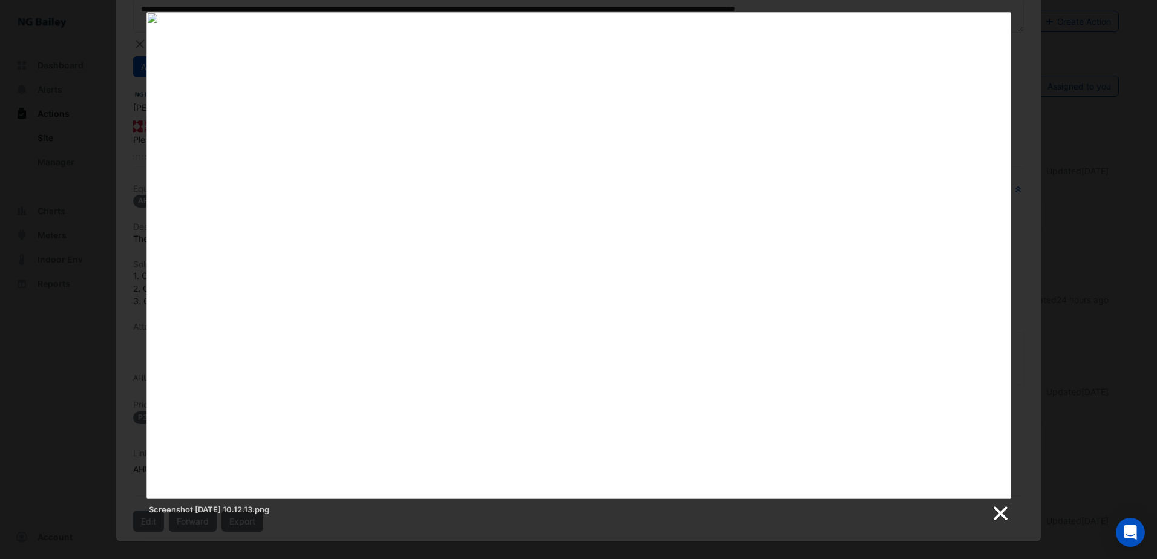
click at [1005, 510] on link at bounding box center [1000, 514] width 18 height 18
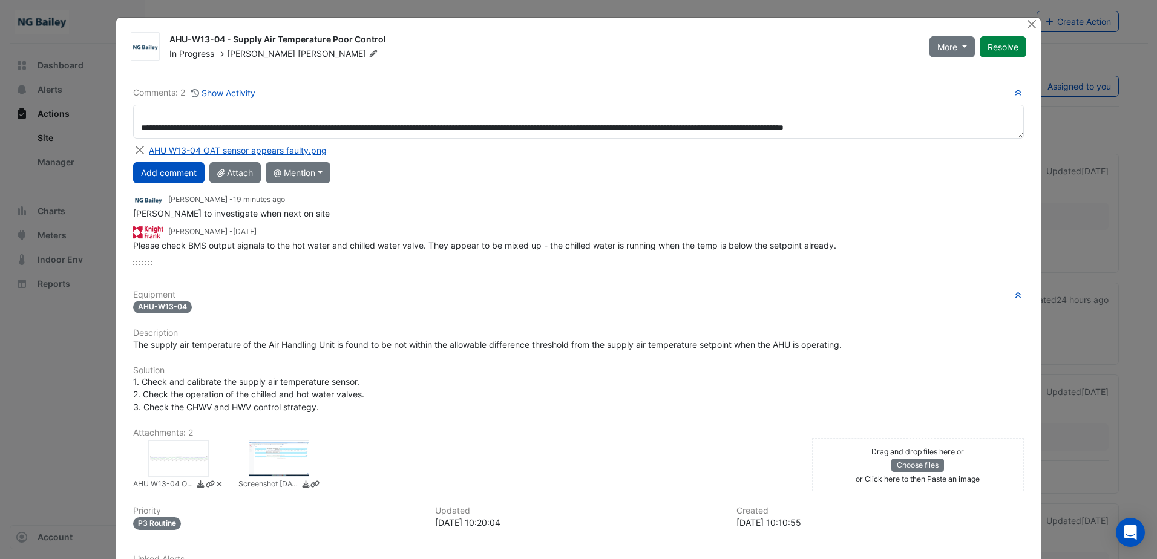
scroll to position [25, 0]
click at [187, 172] on button "Add comment" at bounding box center [168, 172] width 71 height 21
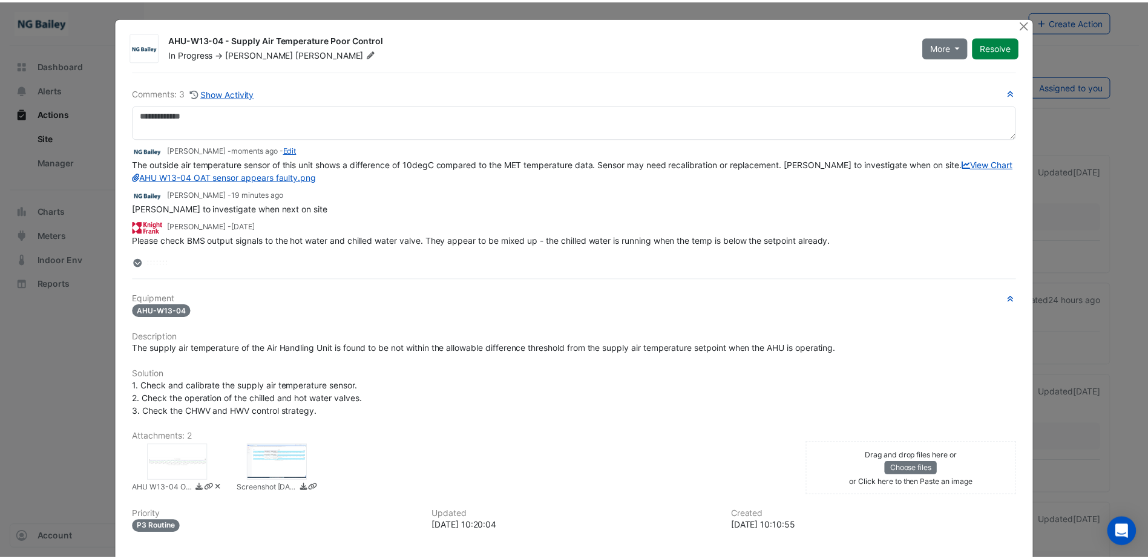
scroll to position [0, 0]
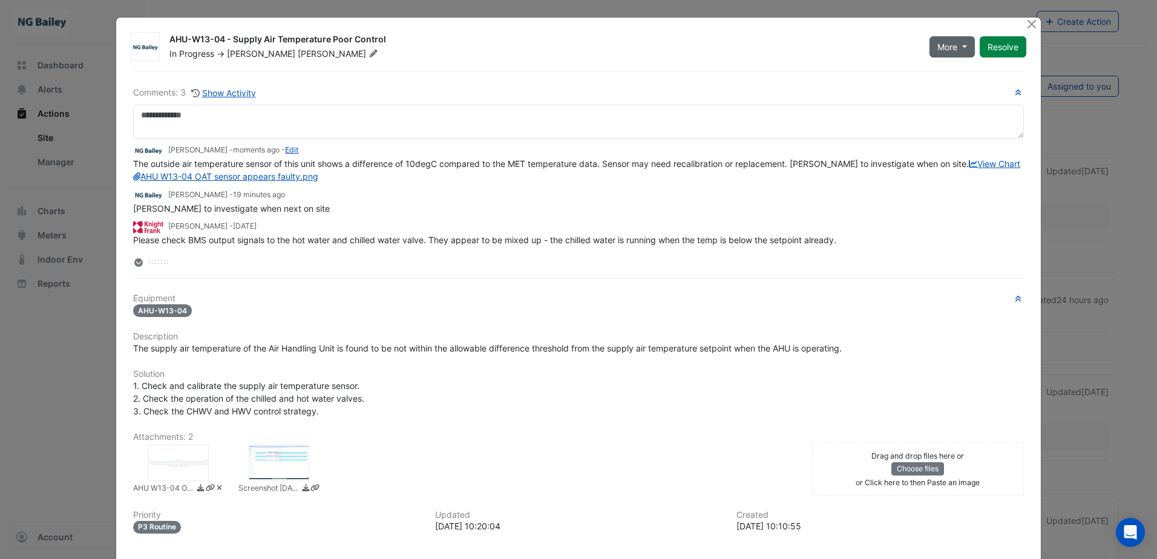
click at [941, 47] on span "More" at bounding box center [948, 47] width 20 height 13
click at [1027, 26] on button "Close" at bounding box center [1032, 24] width 13 height 13
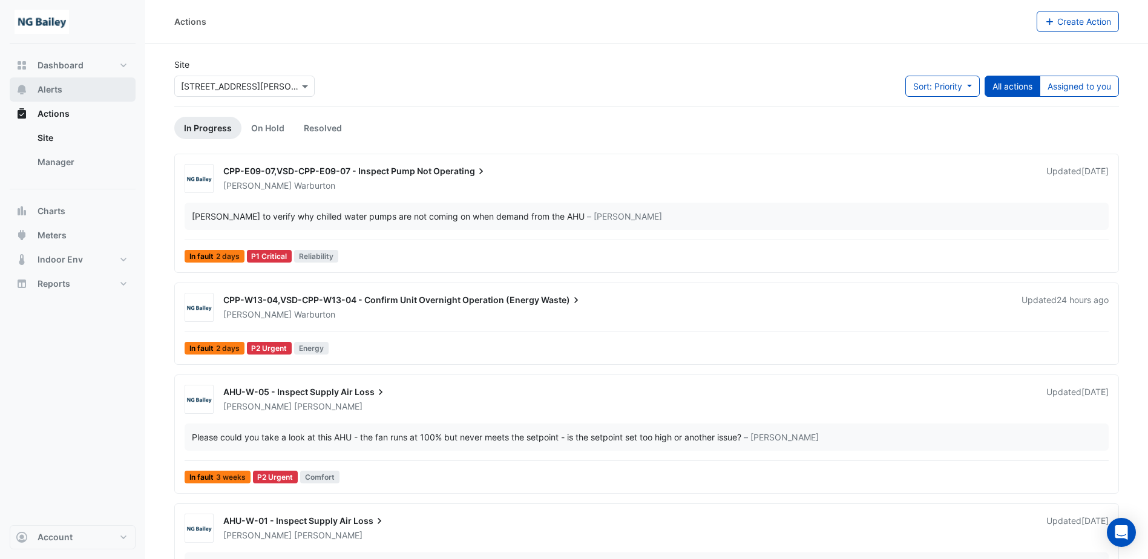
click at [55, 96] on button "Alerts" at bounding box center [73, 89] width 126 height 24
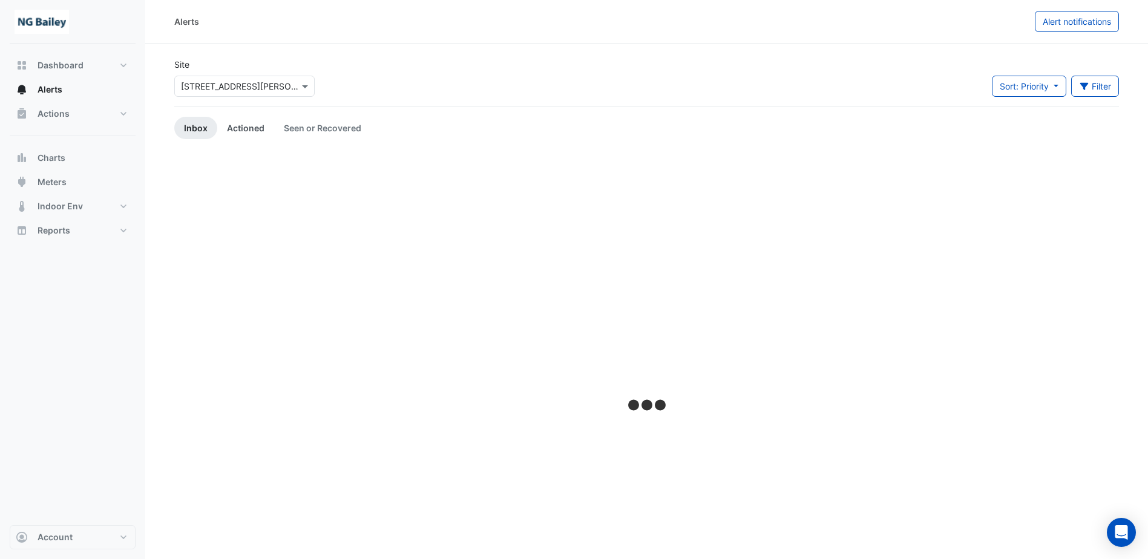
click at [268, 131] on link "Actioned" at bounding box center [245, 128] width 57 height 22
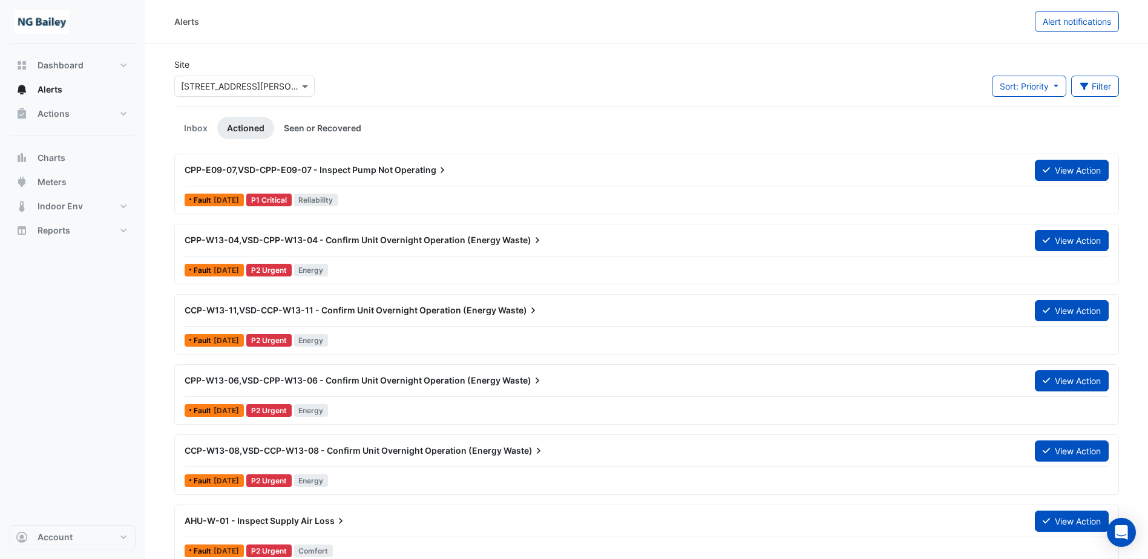
click at [306, 130] on link "Seen or Recovered" at bounding box center [322, 128] width 97 height 22
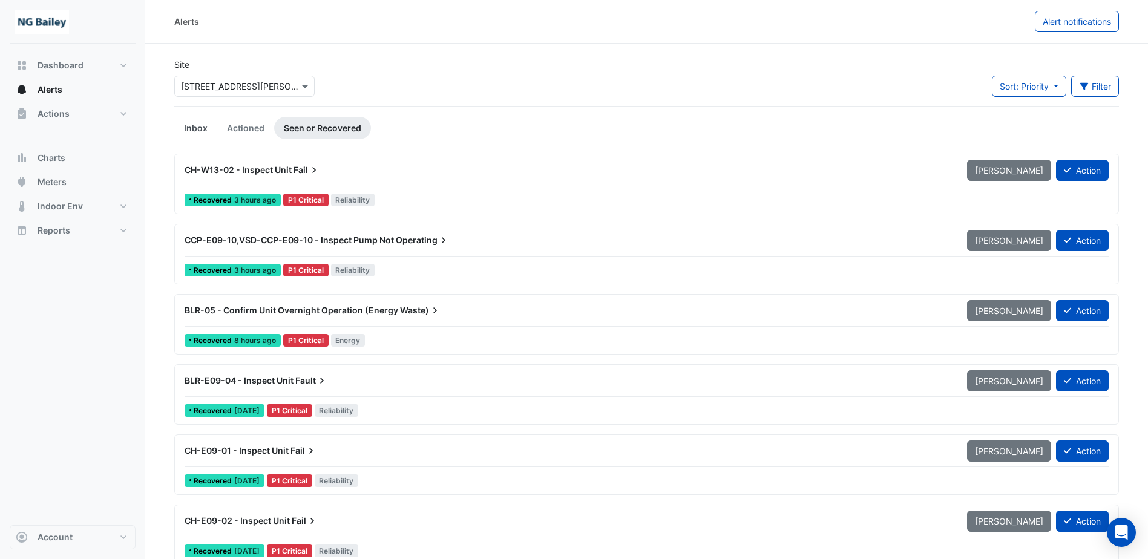
click at [200, 128] on link "Inbox" at bounding box center [195, 128] width 43 height 22
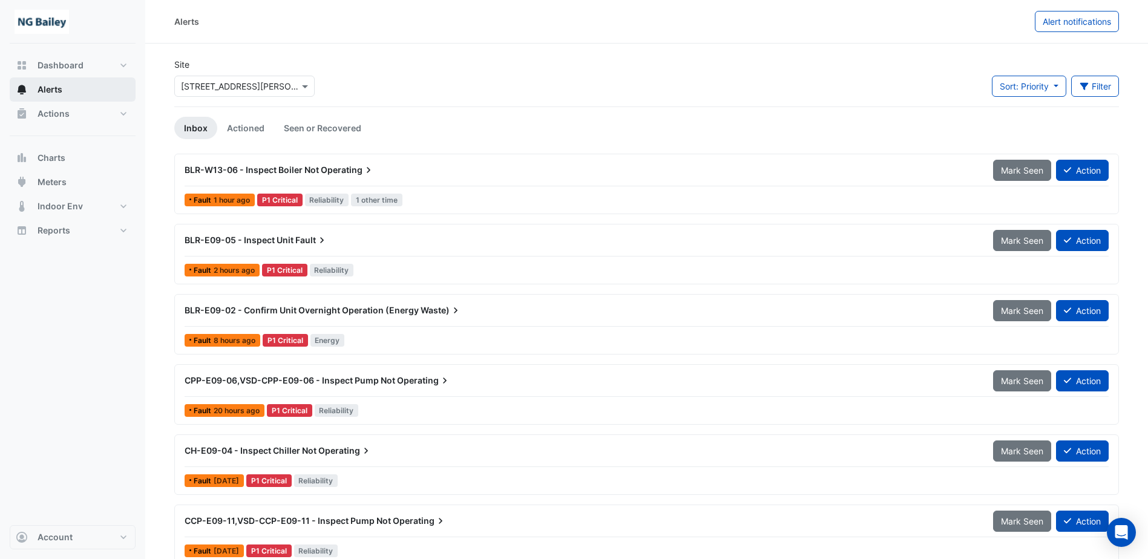
click at [68, 88] on button "Alerts" at bounding box center [73, 89] width 126 height 24
click at [1070, 79] on div "Sort: Priority Priority Updated Filter Title Priority Filter Impact Filter Equi…" at bounding box center [1055, 91] width 127 height 31
click at [1074, 79] on button "Filter" at bounding box center [1095, 86] width 48 height 21
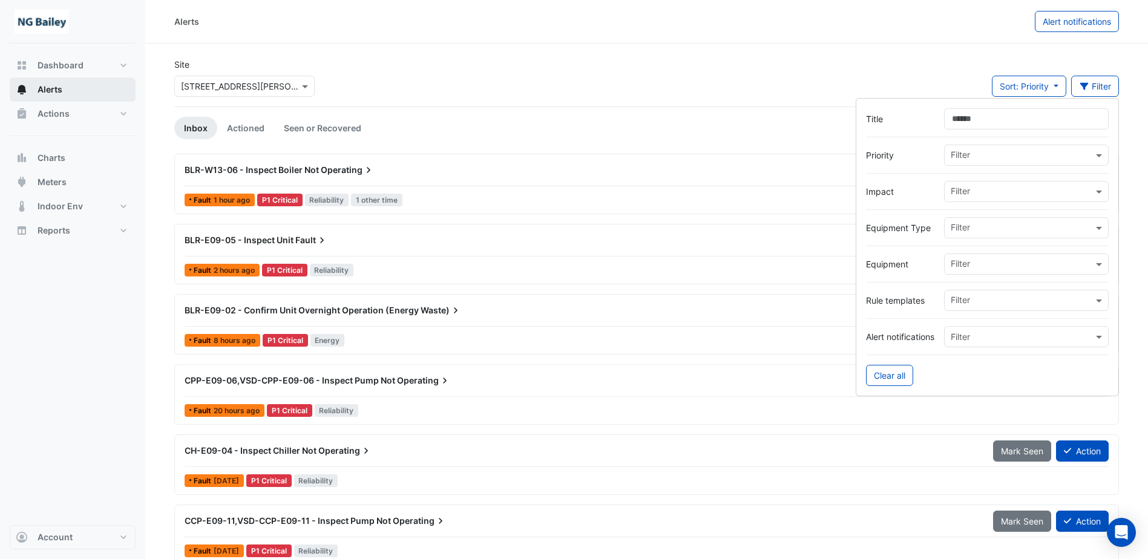
click at [38, 99] on button "Alerts" at bounding box center [73, 89] width 126 height 24
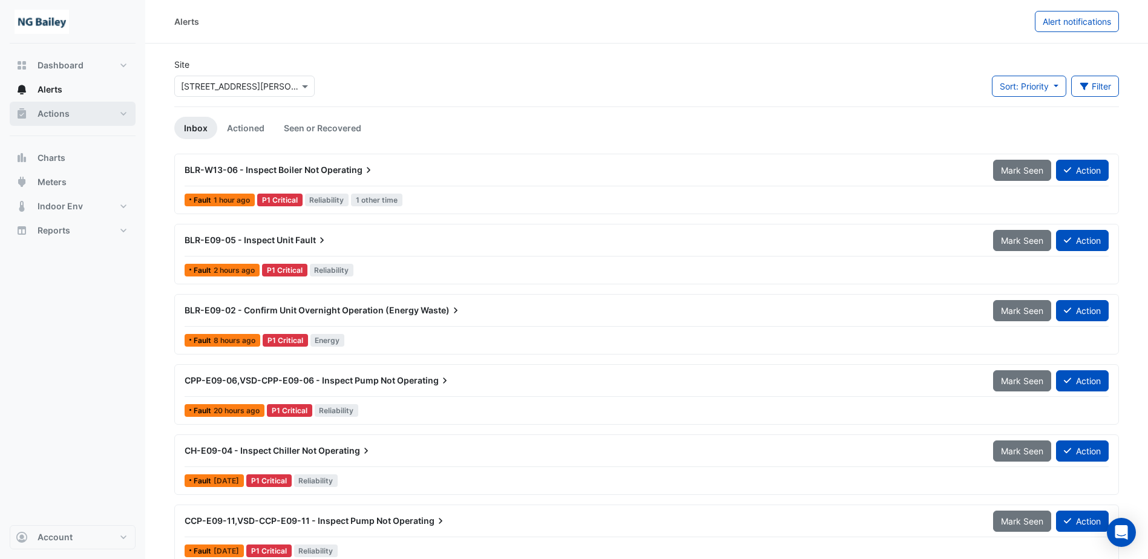
click at [41, 114] on span "Actions" at bounding box center [54, 114] width 32 height 12
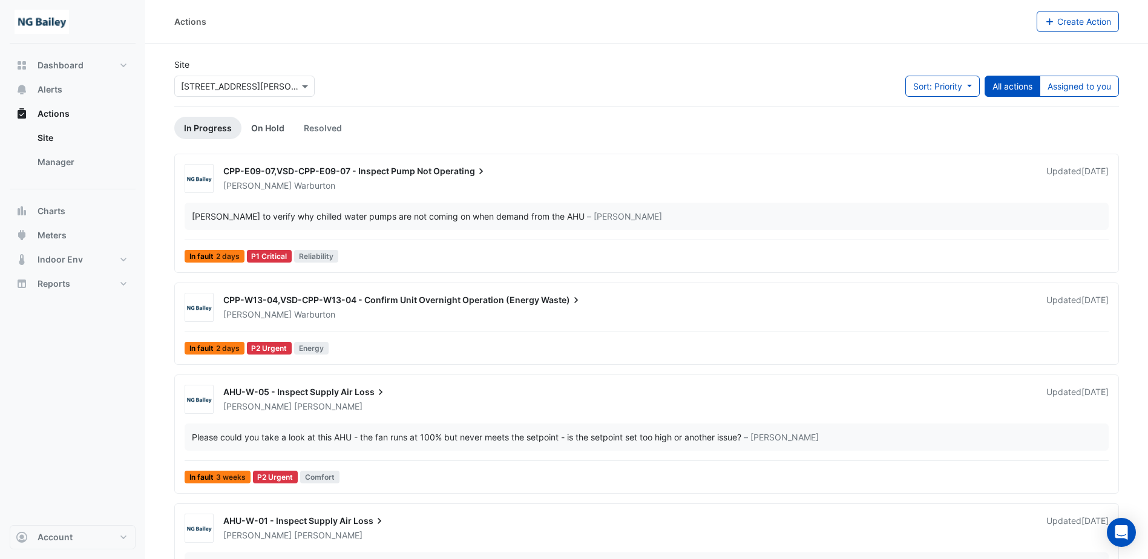
click at [269, 128] on link "On Hold" at bounding box center [268, 128] width 53 height 22
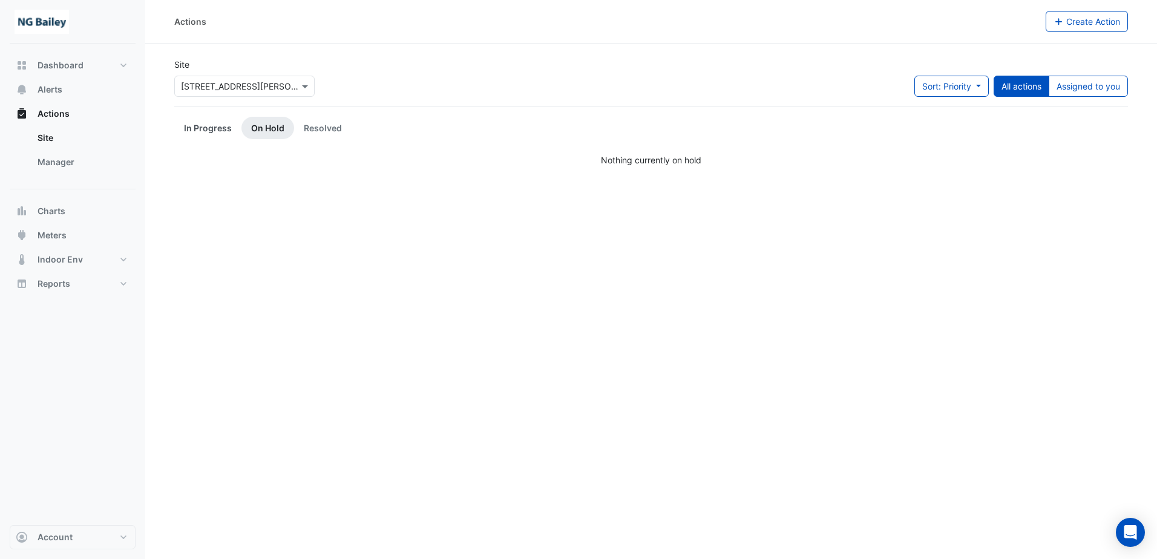
click at [218, 128] on link "In Progress" at bounding box center [207, 128] width 67 height 22
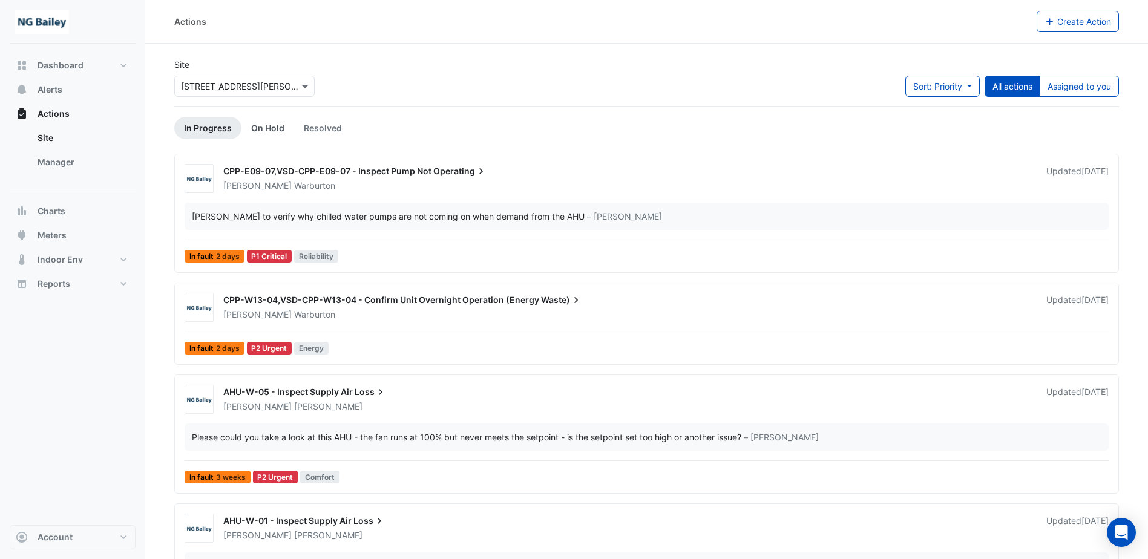
click at [270, 127] on link "On Hold" at bounding box center [268, 128] width 53 height 22
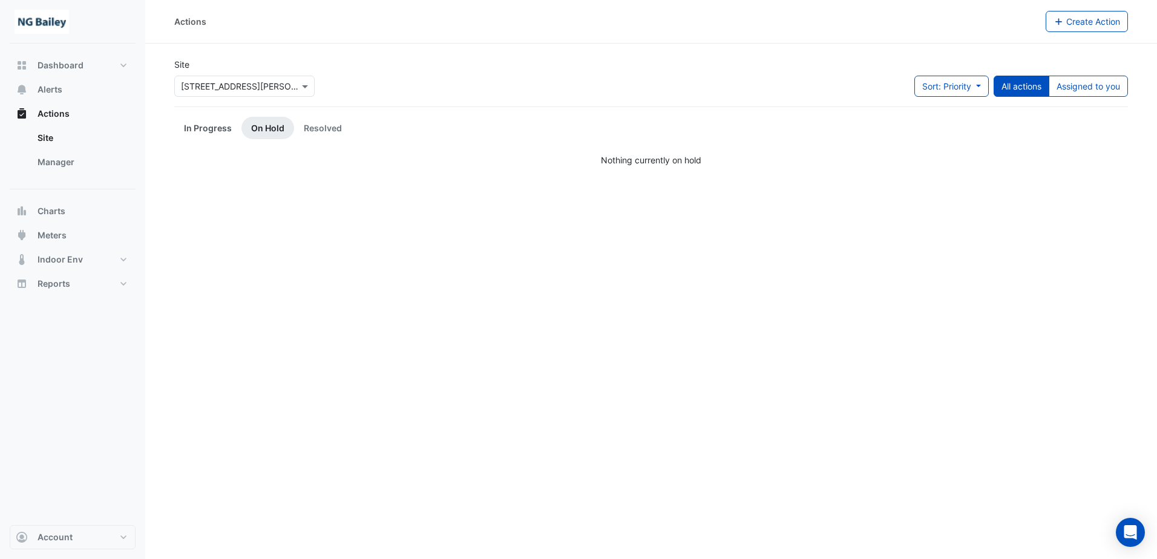
click at [221, 129] on link "In Progress" at bounding box center [207, 128] width 67 height 22
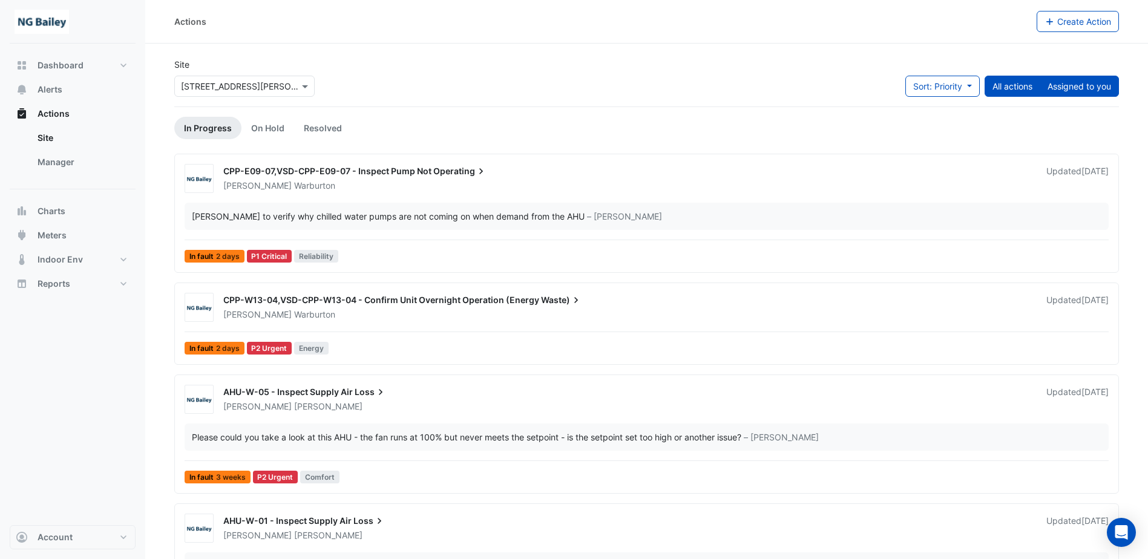
click at [1065, 81] on button "Assigned to you" at bounding box center [1079, 86] width 79 height 21
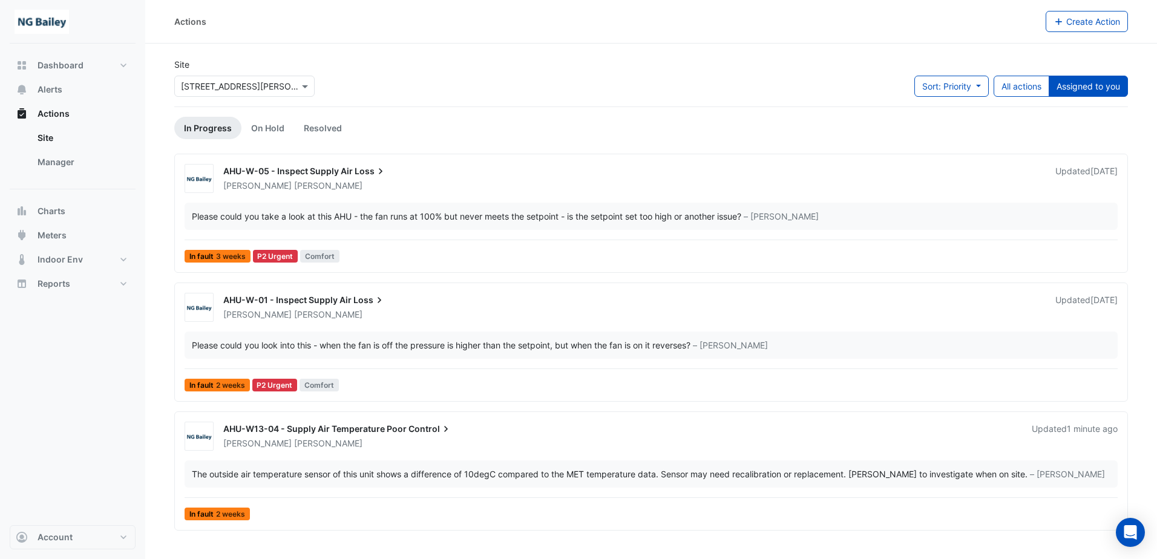
click at [381, 432] on span "AHU-W13-04 - Supply Air Temperature Poor" at bounding box center [314, 429] width 183 height 10
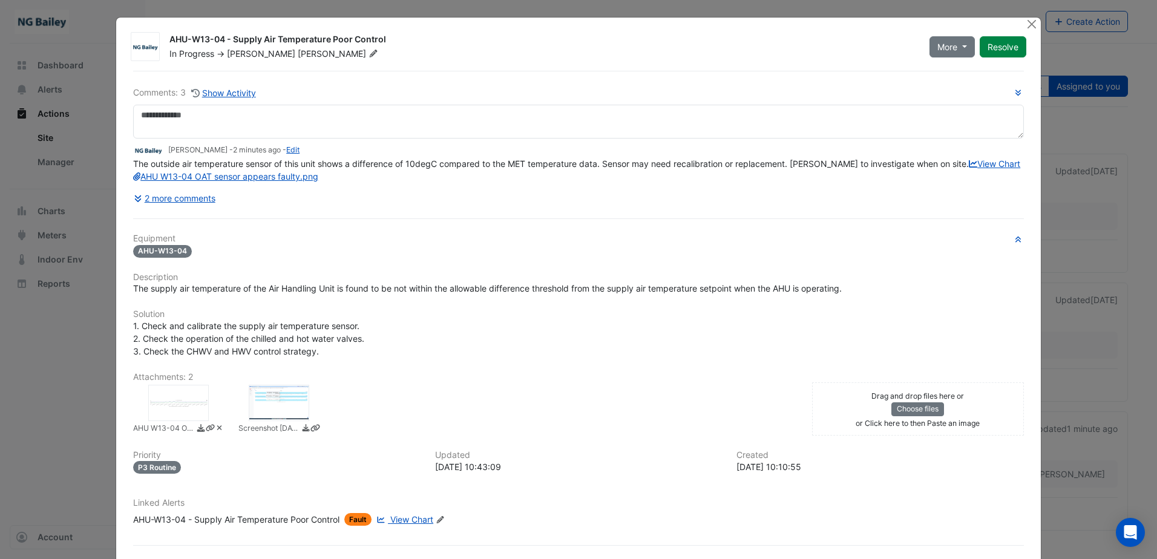
drag, startPoint x: 164, startPoint y: 38, endPoint x: 384, endPoint y: 31, distance: 219.8
click at [384, 31] on div "AHU-W13-04 - Supply Air Temperature Poor Control In Progress -> [PERSON_NAME] M…" at bounding box center [598, 43] width 872 height 31
copy div "AHU-W13-04 - Supply Air Temperature Poor Control"
click at [183, 209] on button "2 more comments" at bounding box center [174, 198] width 83 height 21
click at [184, 209] on button "2 more comments" at bounding box center [174, 198] width 83 height 21
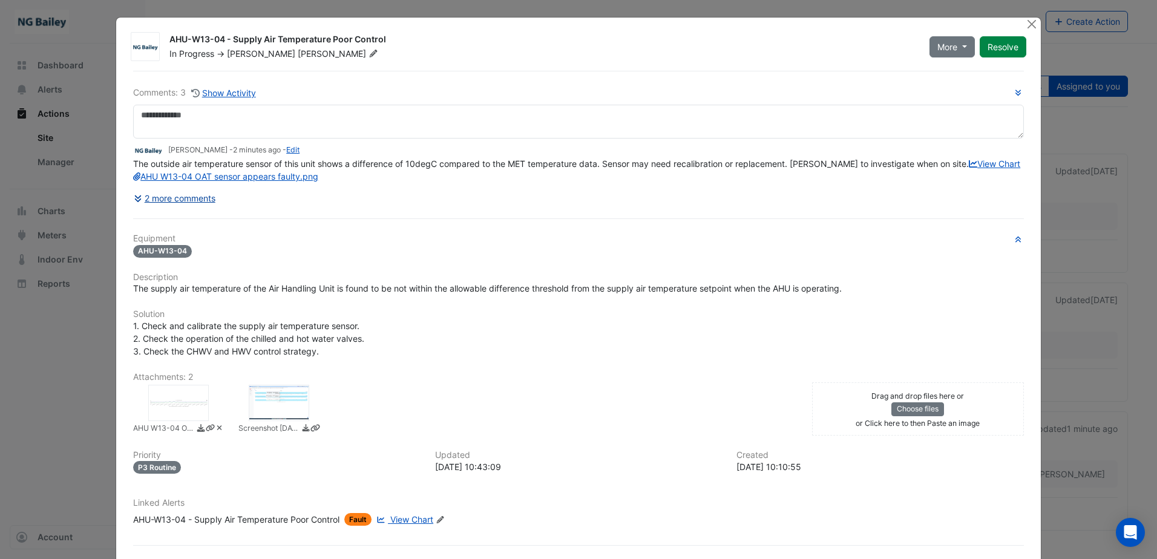
click at [134, 203] on icon at bounding box center [139, 198] width 11 height 8
click at [602, 209] on div "2 more comments" at bounding box center [578, 198] width 891 height 21
click at [135, 202] on icon at bounding box center [138, 199] width 7 height 7
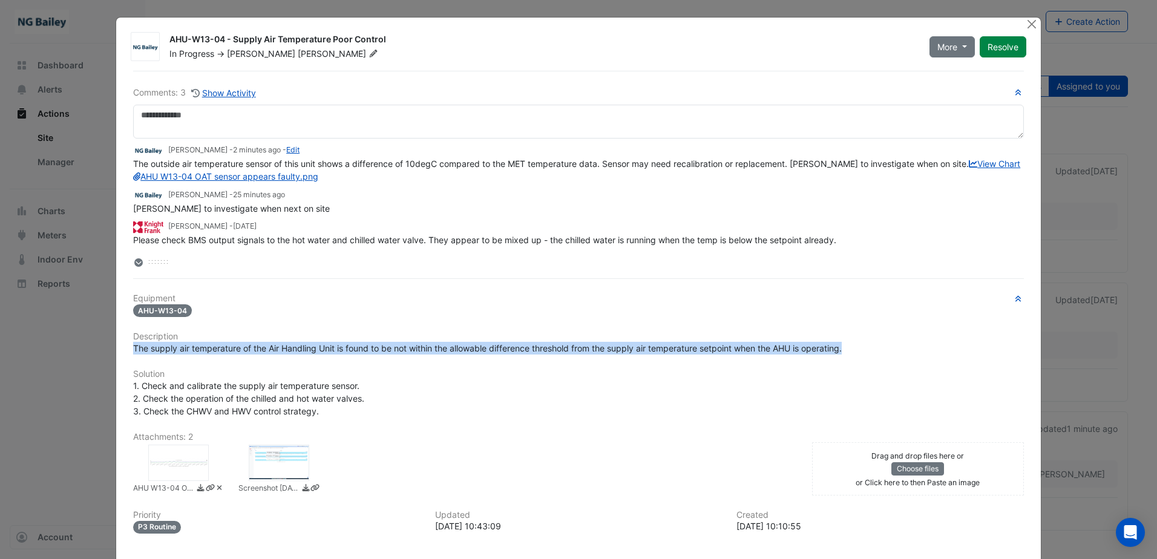
drag, startPoint x: 130, startPoint y: 362, endPoint x: 846, endPoint y: 363, distance: 716.7
click at [842, 354] on span "The supply air temperature of the Air Handling Unit is found to be not within t…" at bounding box center [487, 348] width 709 height 10
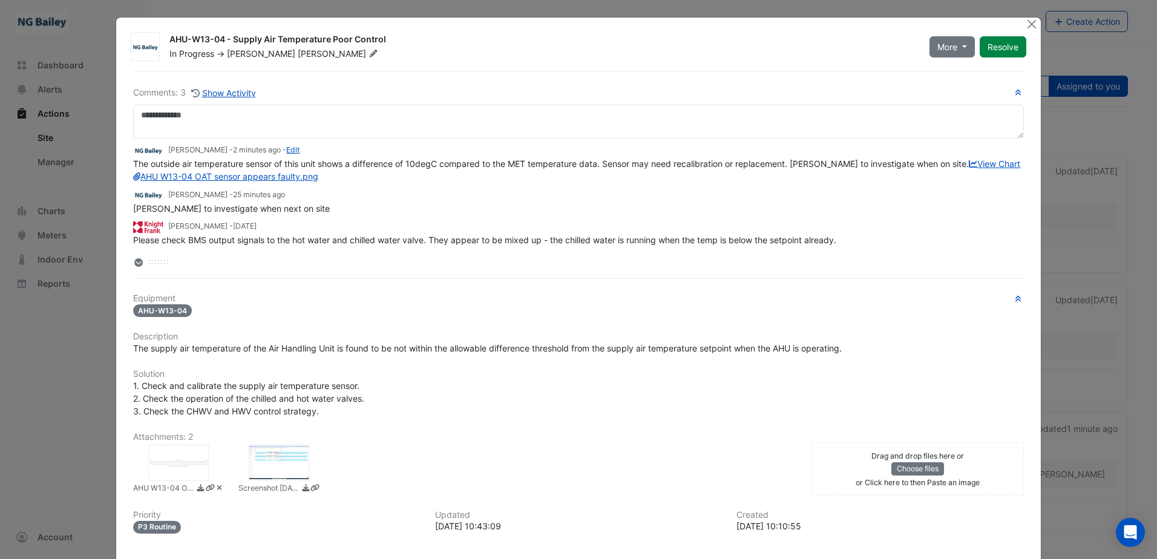
click at [133, 342] on h6 "Description" at bounding box center [578, 337] width 891 height 10
click at [154, 354] on span "The supply air temperature of the Air Handling Unit is found to be not within t…" at bounding box center [487, 348] width 709 height 10
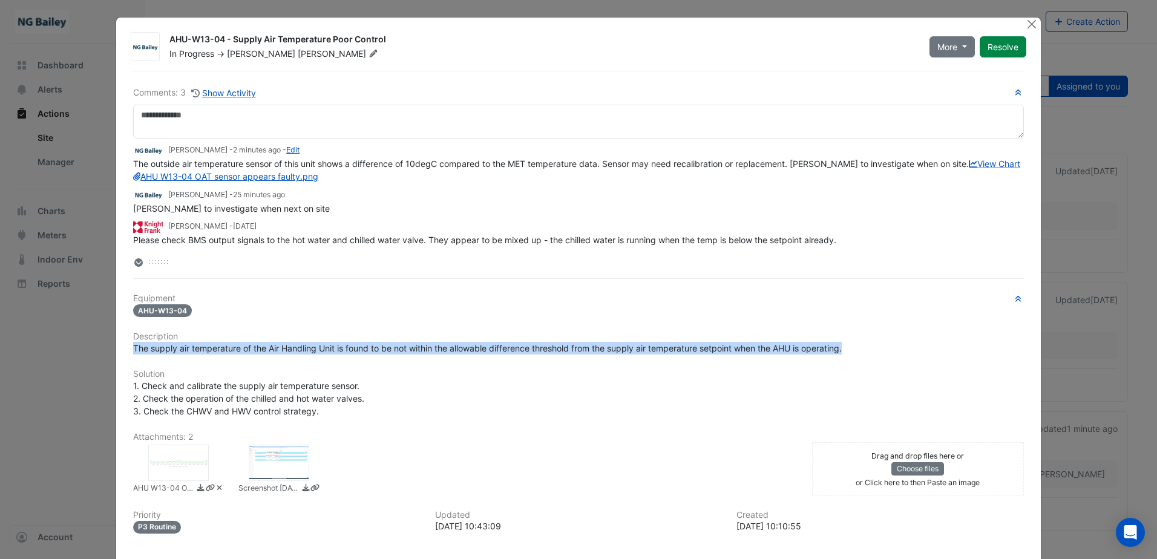
drag, startPoint x: 130, startPoint y: 366, endPoint x: 847, endPoint y: 356, distance: 716.8
click at [847, 355] on div "The supply air temperature of the Air Handling Unit is found to be not within t…" at bounding box center [578, 348] width 891 height 13
copy span "The supply air temperature of the Air Handling Unit is found to be not within t…"
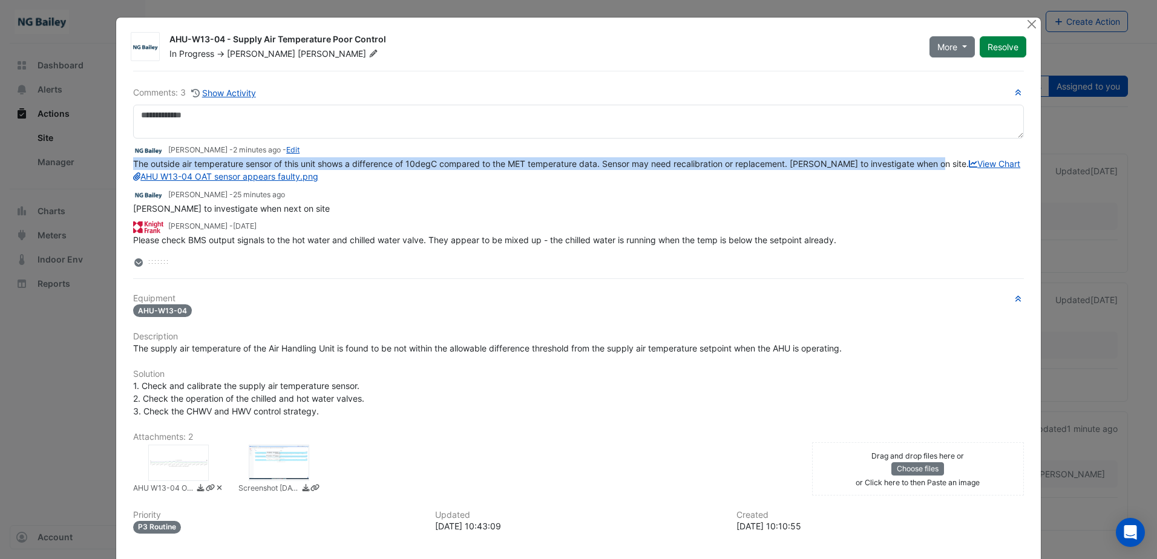
drag, startPoint x: 130, startPoint y: 163, endPoint x: 952, endPoint y: 159, distance: 822.0
click at [952, 159] on div "The outside air temperature sensor of this unit shows a difference of 10degC co…" at bounding box center [578, 169] width 891 height 25
copy span "The outside air temperature sensor of this unit shows a difference of 10degC co…"
